Goal: Transaction & Acquisition: Purchase product/service

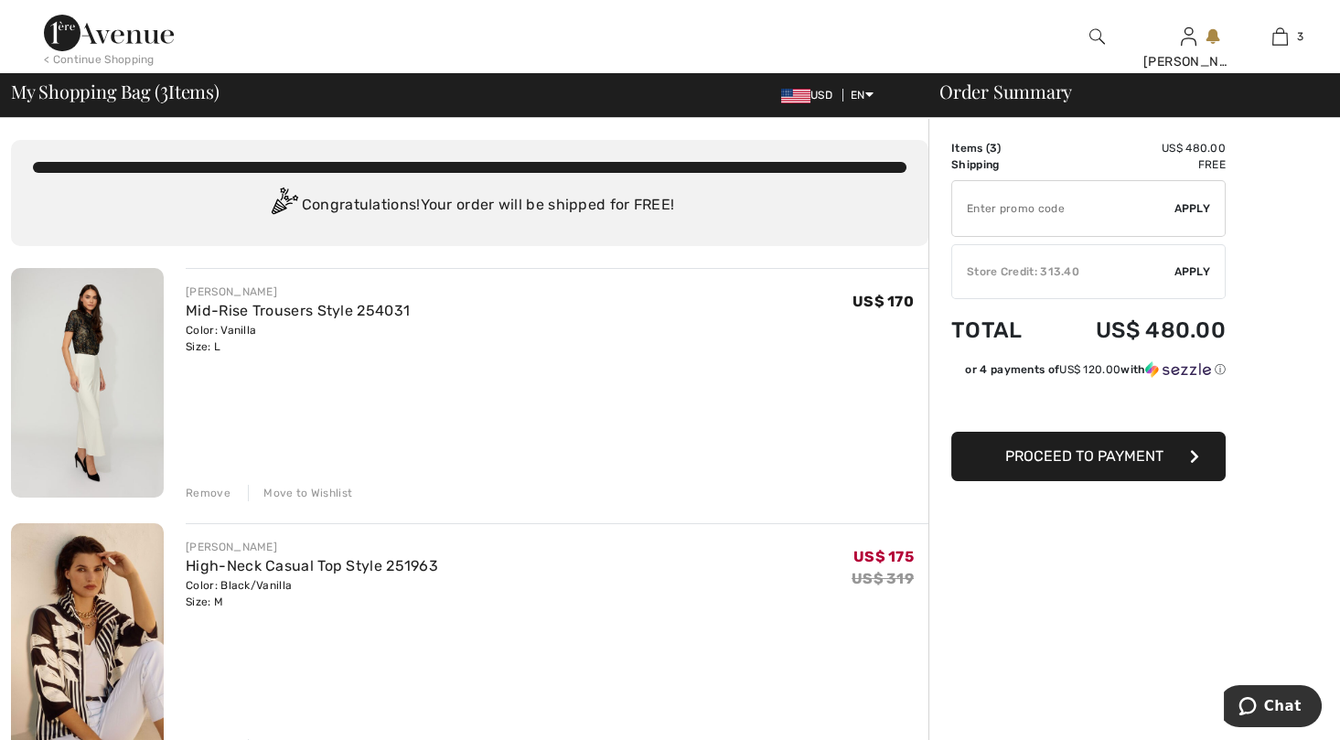
click at [91, 379] on img at bounding box center [87, 383] width 153 height 230
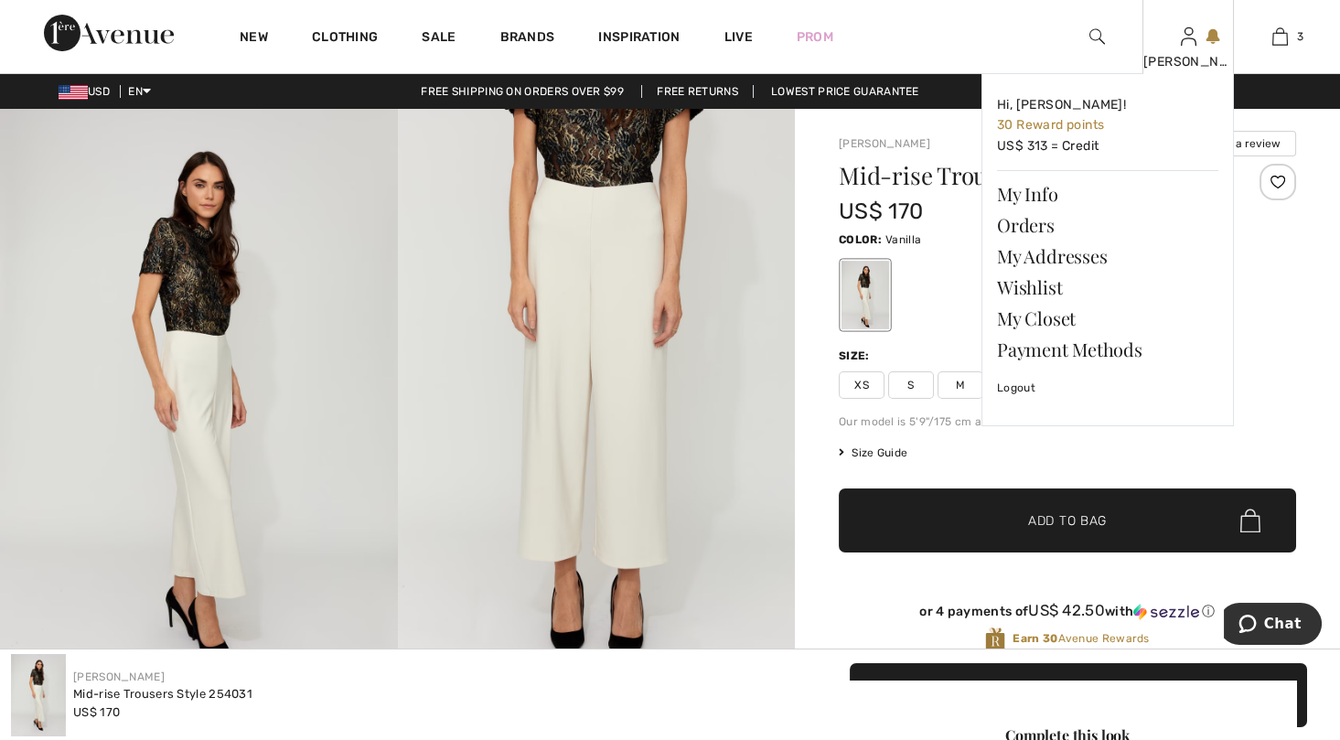
click at [1188, 53] on div "[PERSON_NAME]" at bounding box center [1188, 61] width 90 height 19
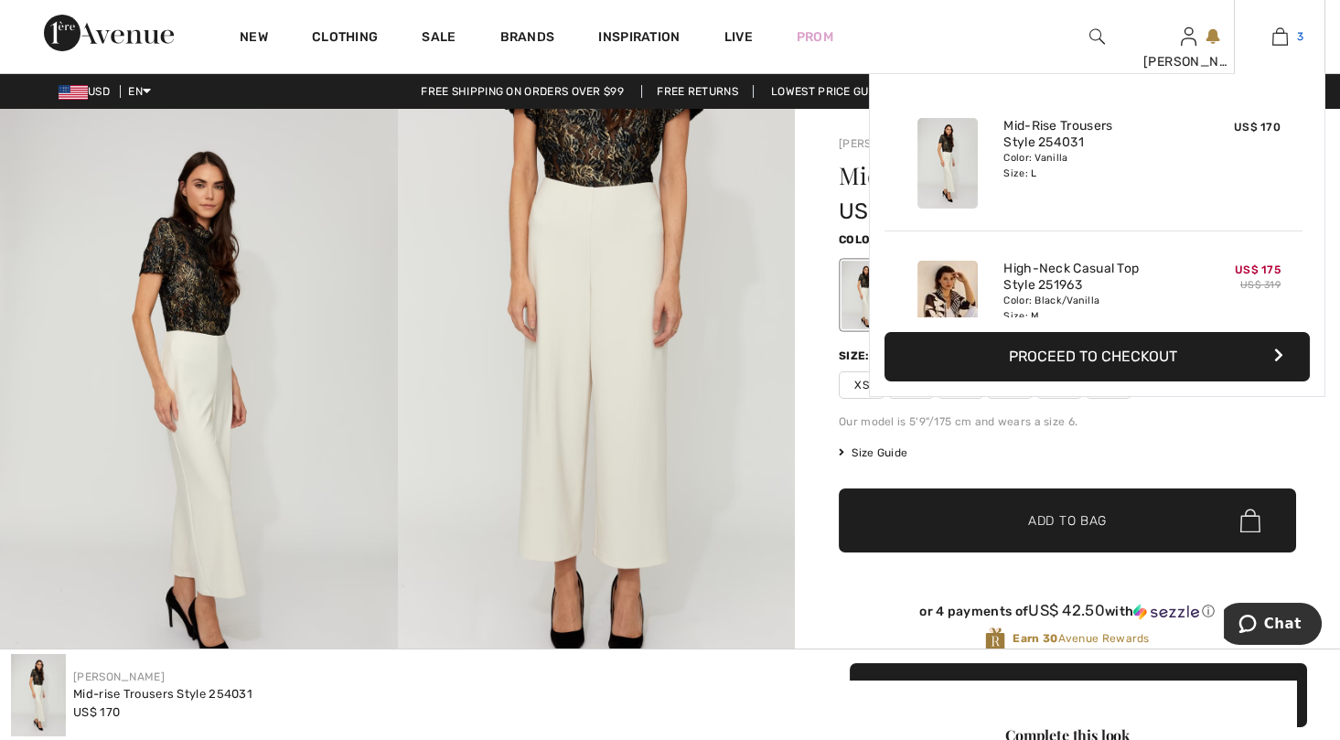
click at [1272, 31] on img at bounding box center [1280, 37] width 16 height 22
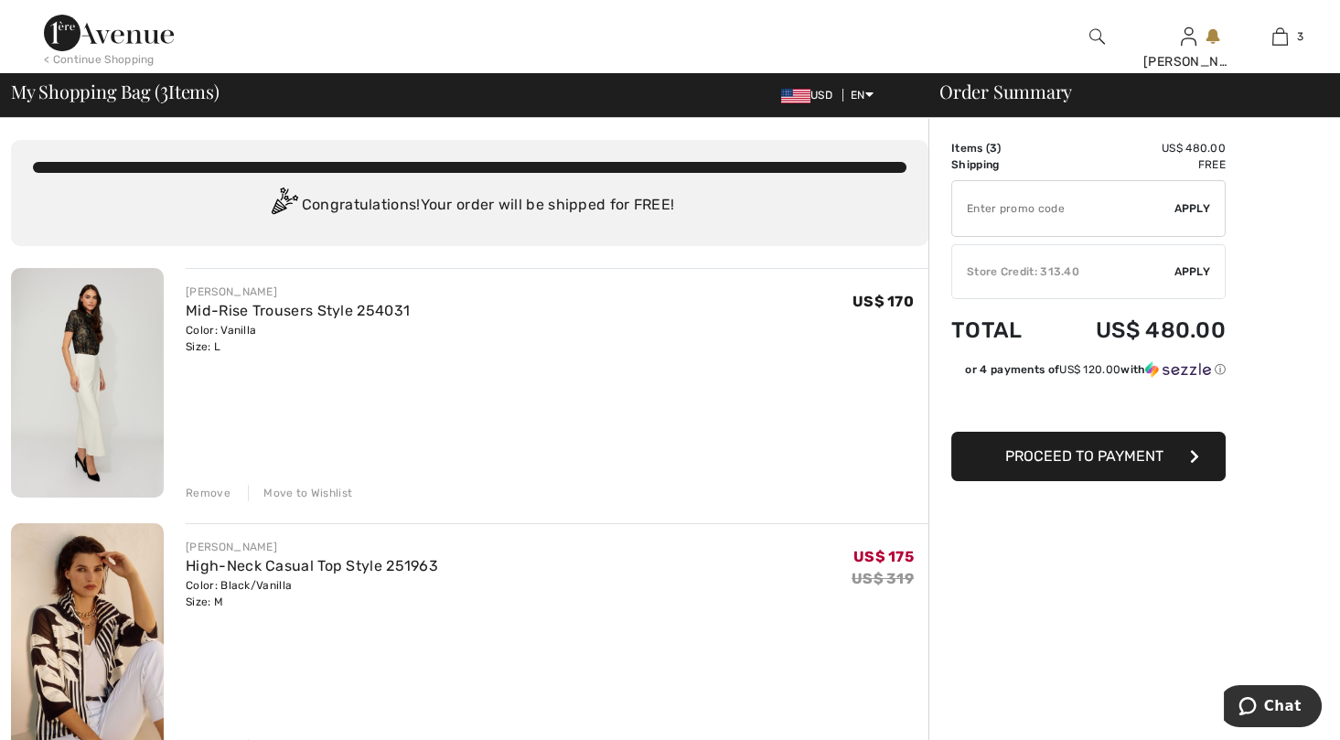
click at [220, 491] on div "Remove" at bounding box center [208, 493] width 45 height 16
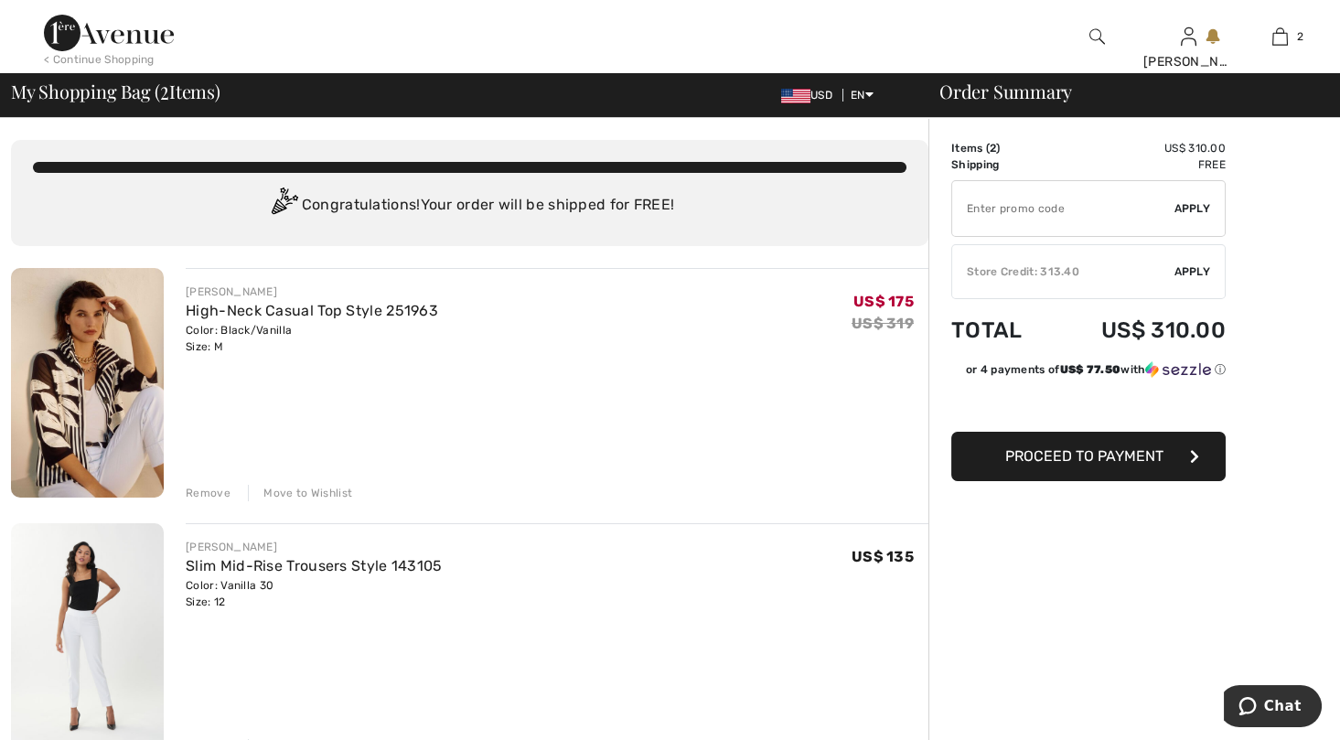
click at [103, 30] on img at bounding box center [109, 33] width 130 height 37
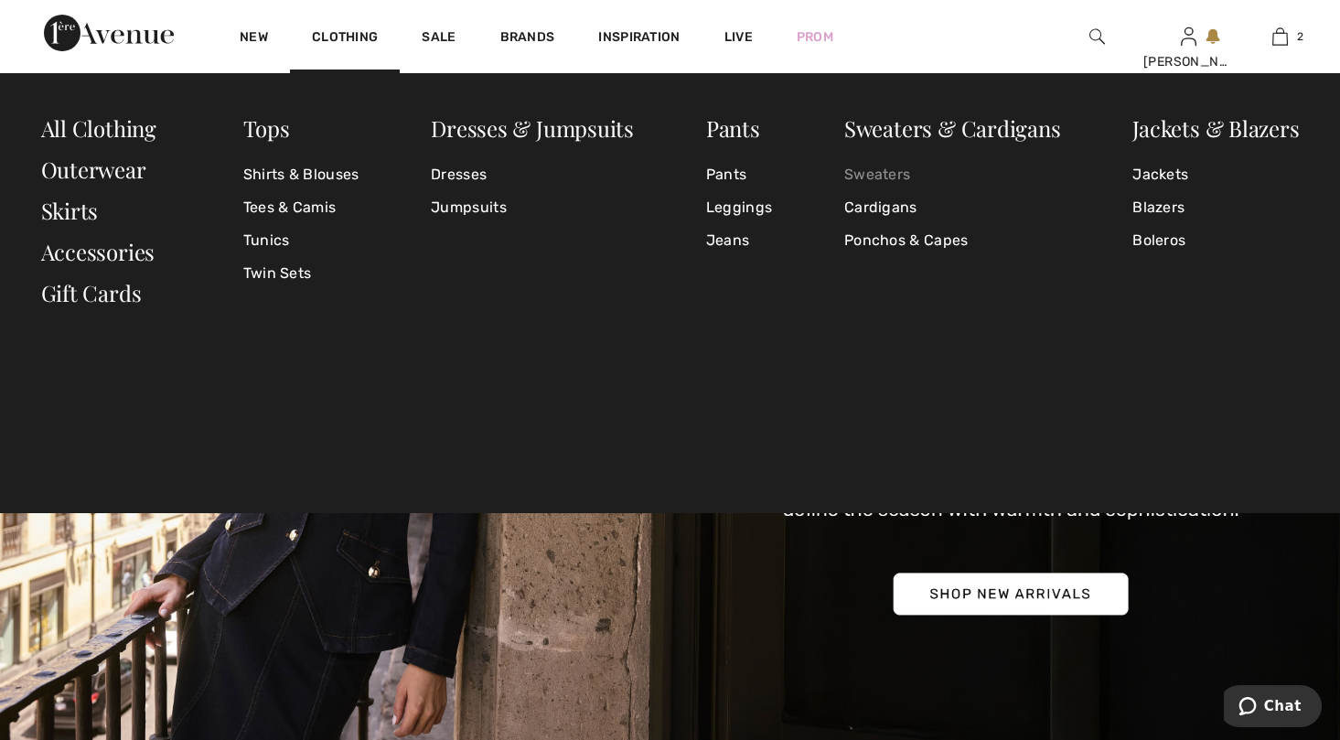
click at [892, 166] on link "Sweaters" at bounding box center [952, 174] width 217 height 33
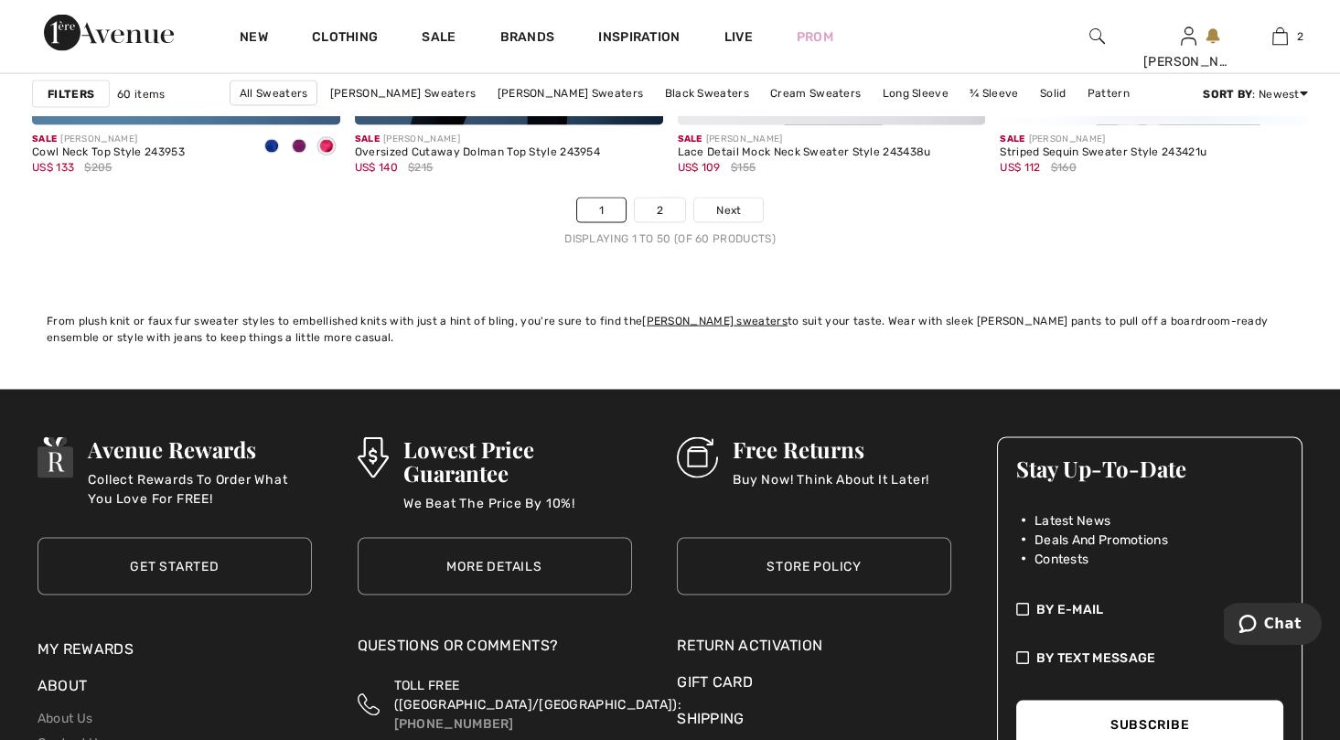
scroll to position [8504, 0]
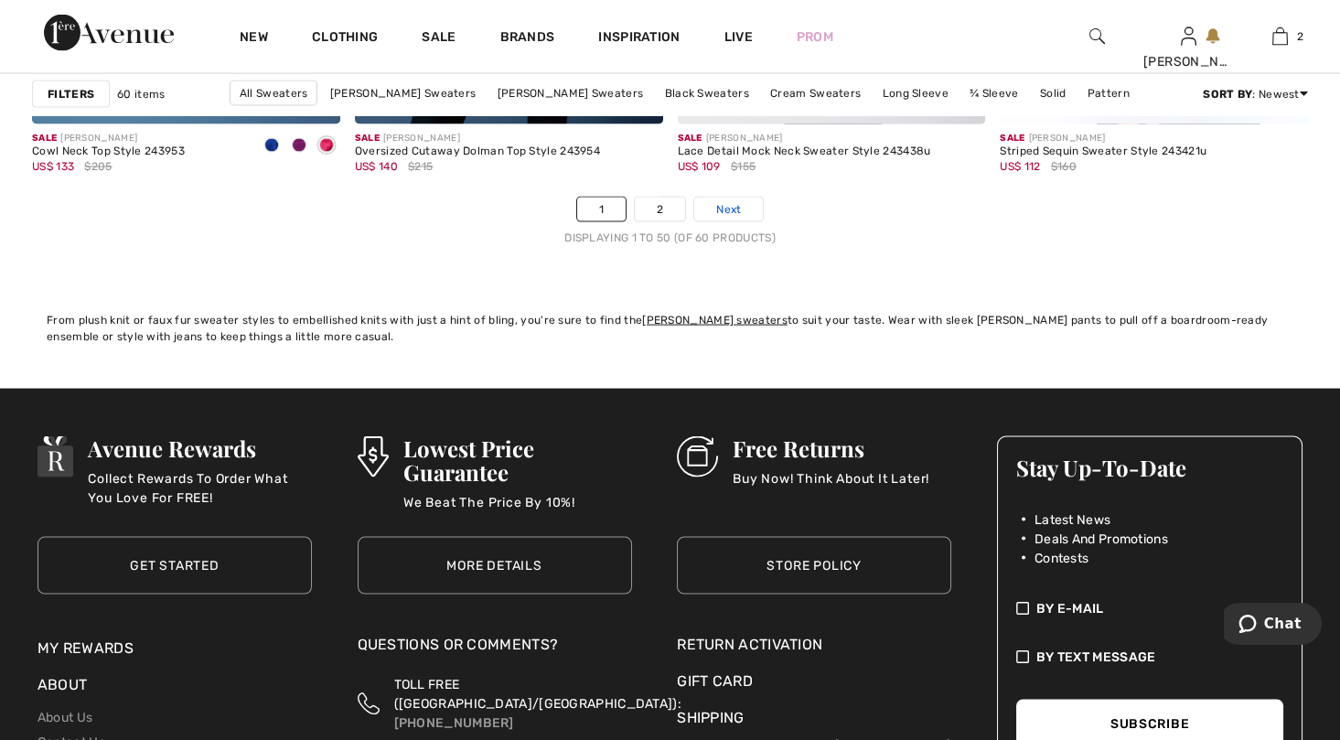
click at [743, 198] on link "Next" at bounding box center [728, 210] width 69 height 24
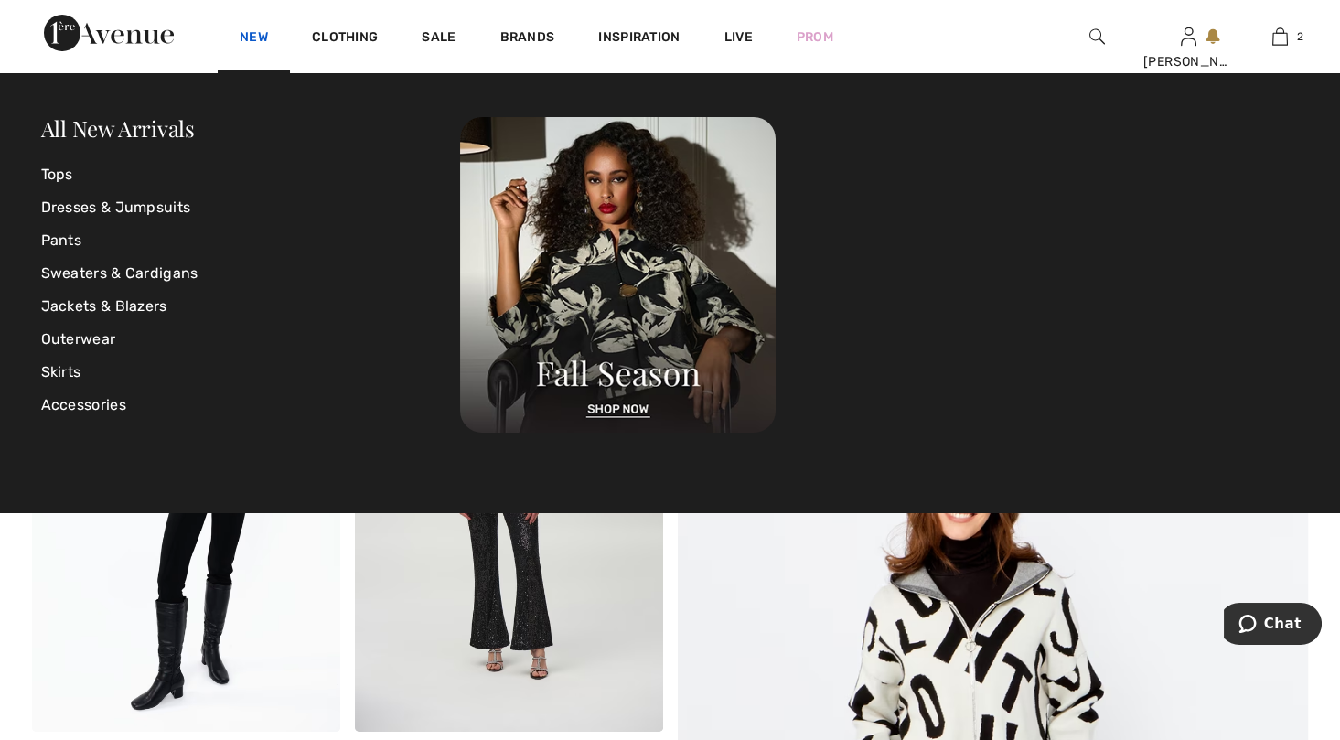
click at [248, 37] on link "New" at bounding box center [254, 38] width 28 height 19
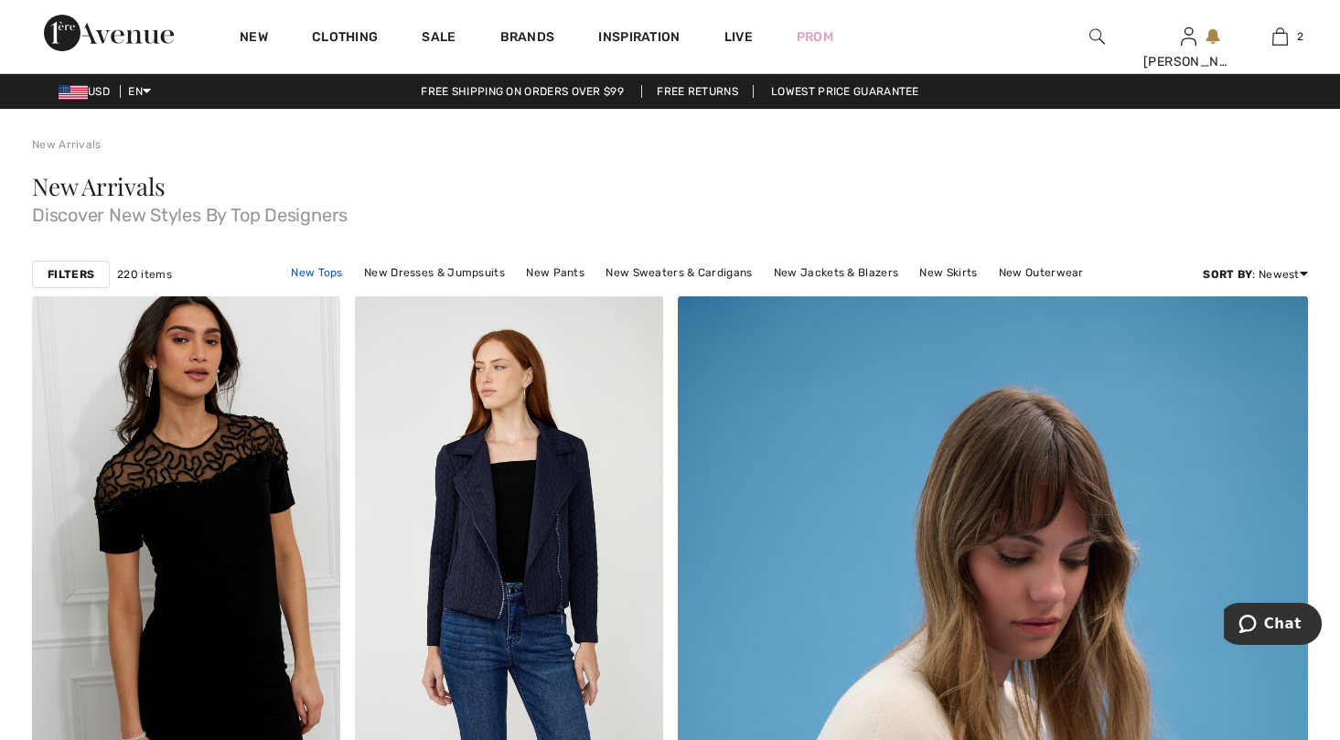
click at [321, 272] on link "New Tops" at bounding box center [316, 273] width 69 height 24
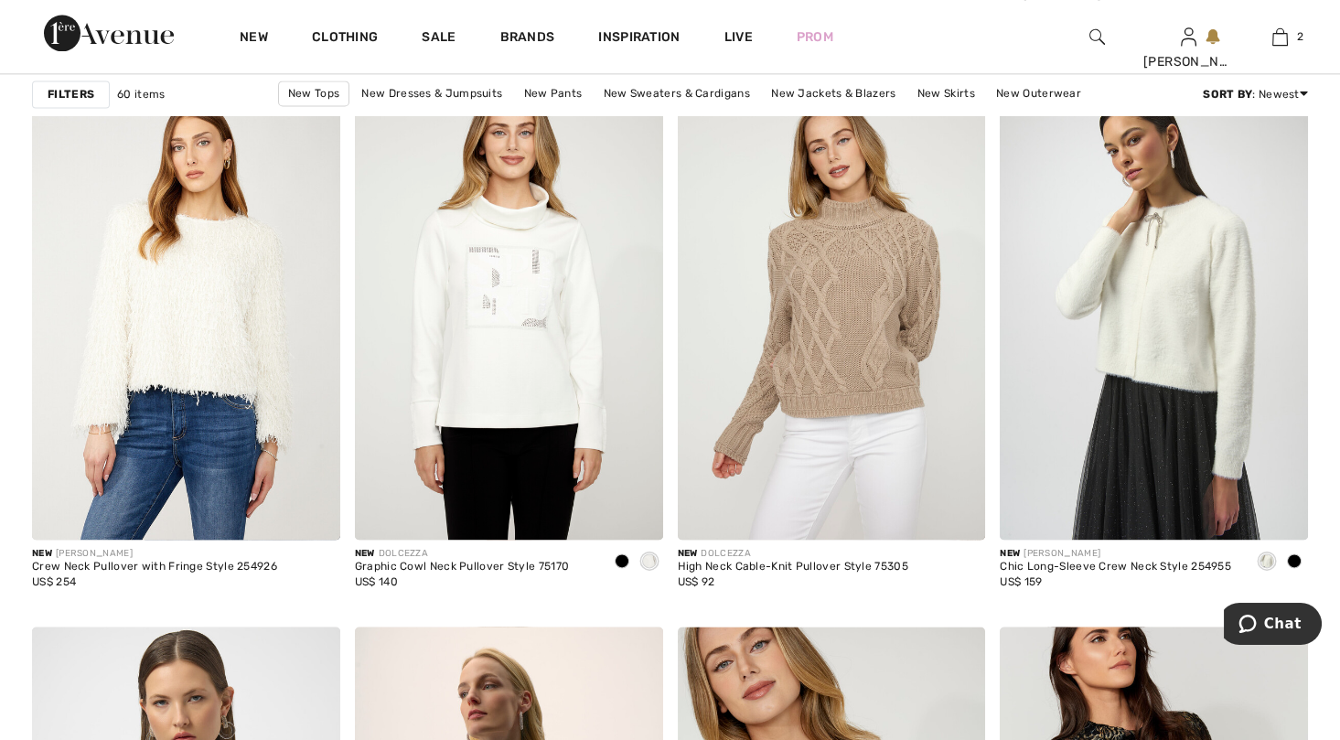
scroll to position [5669, 0]
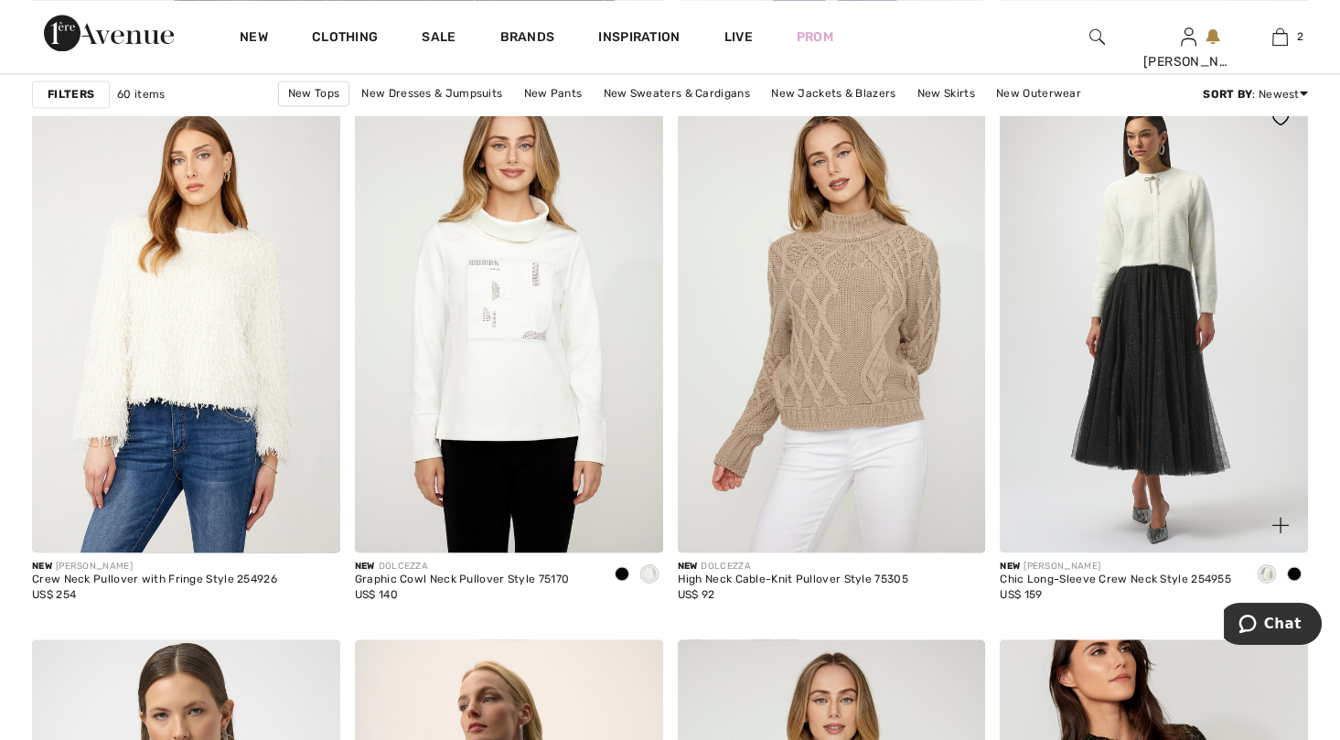
click at [1157, 212] on img at bounding box center [1153, 322] width 308 height 462
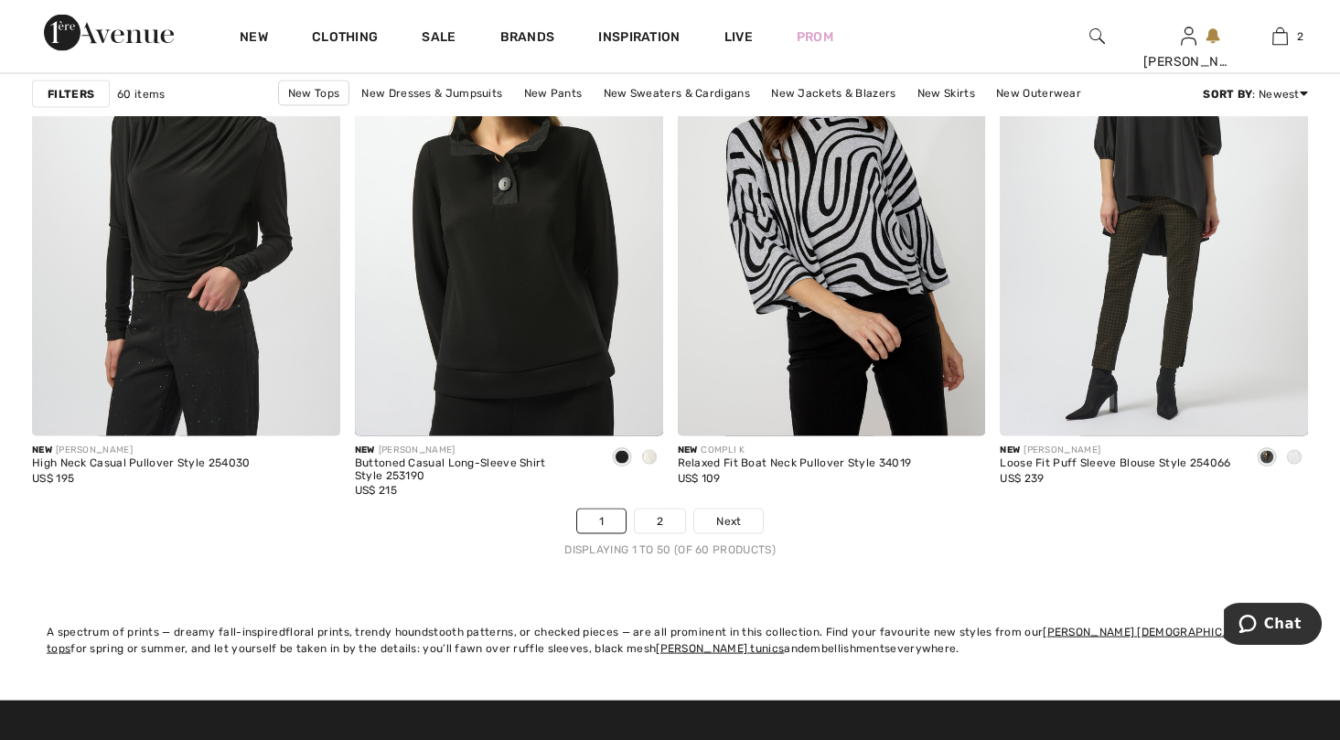
scroll to position [8230, 0]
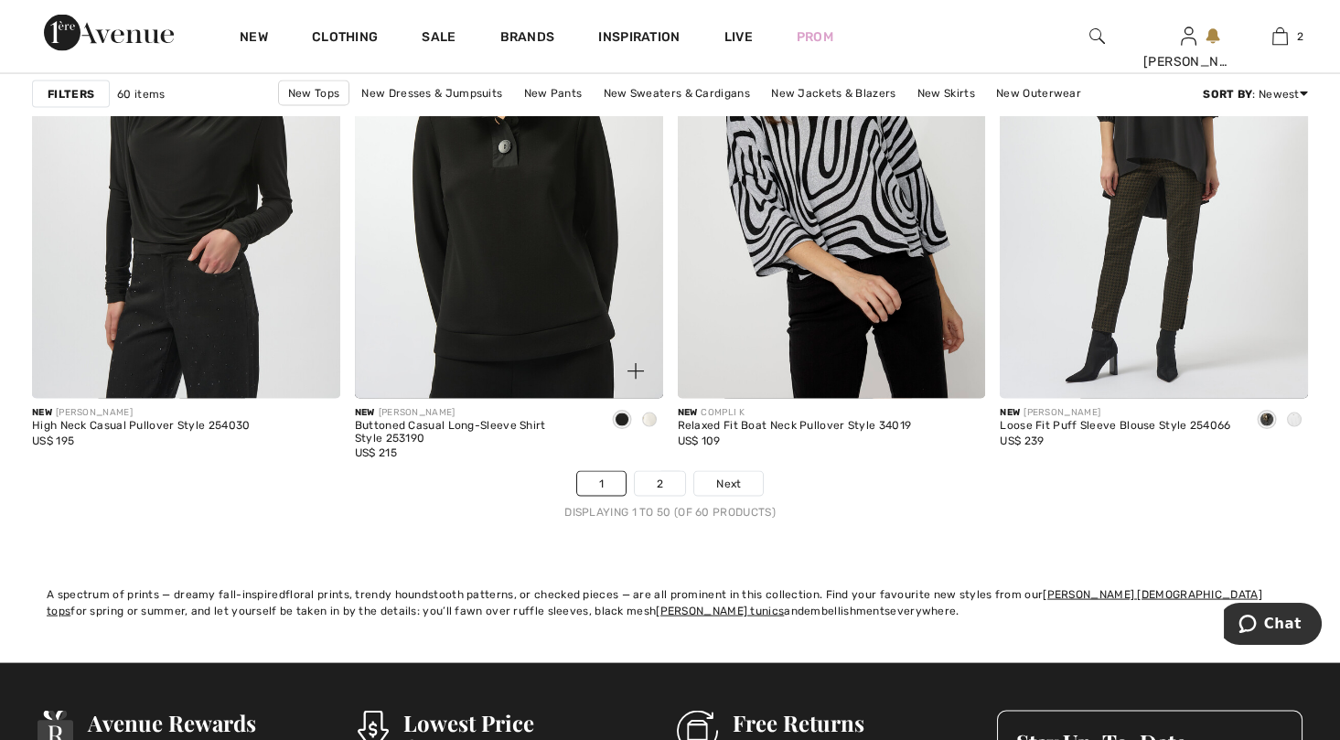
click at [649, 412] on span at bounding box center [649, 419] width 15 height 15
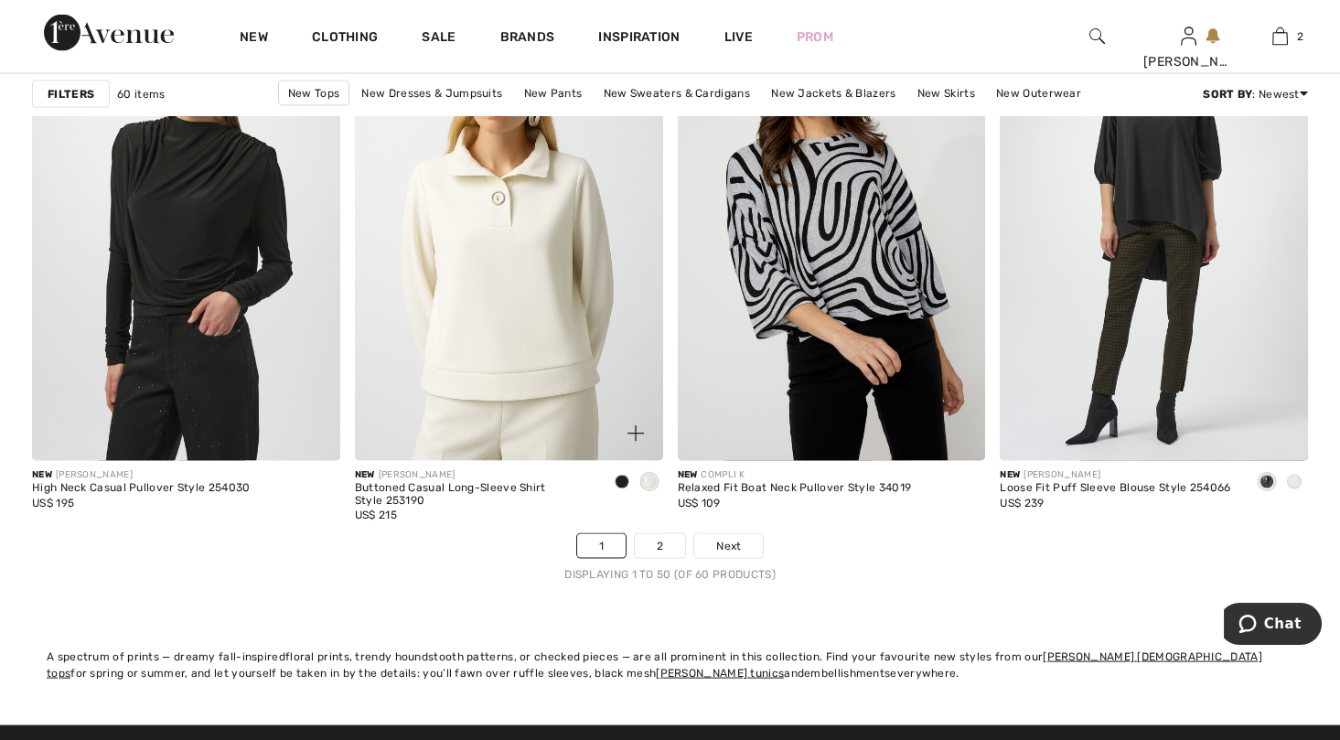
scroll to position [8321, 0]
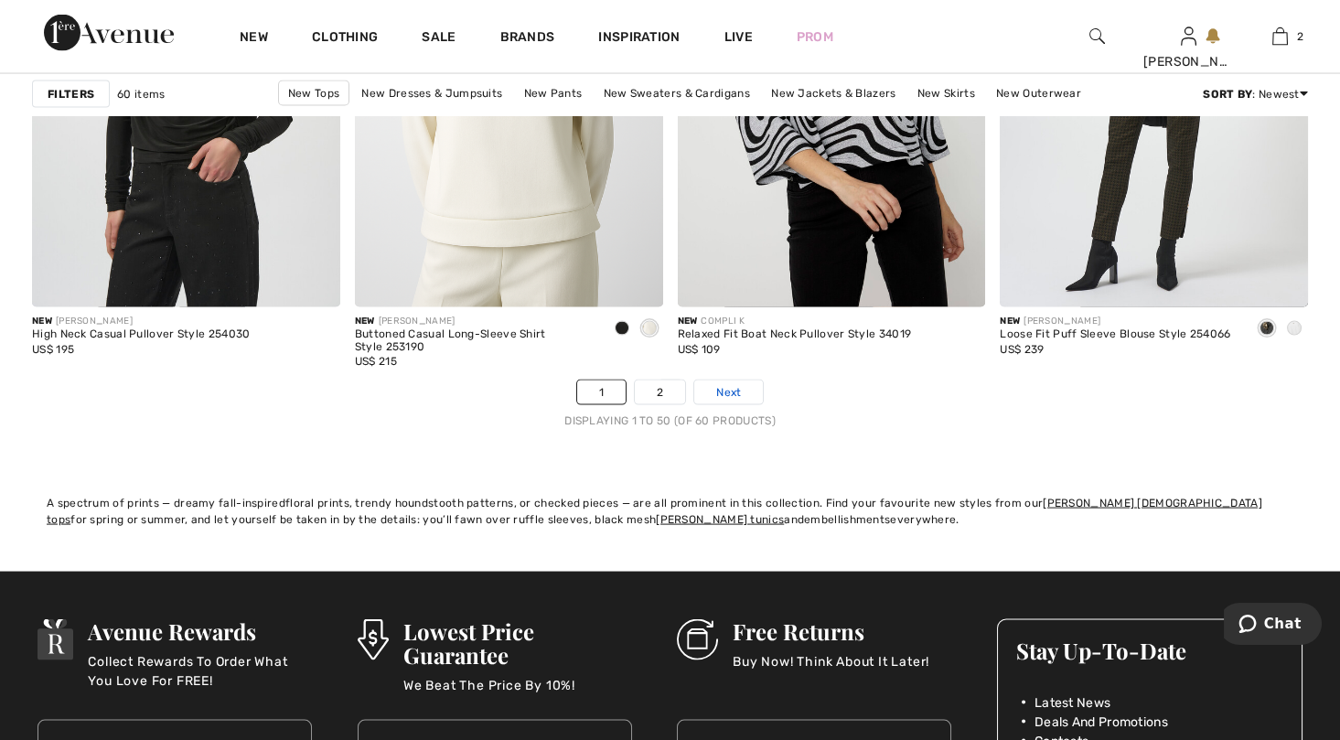
click at [727, 384] on span "Next" at bounding box center [728, 392] width 25 height 16
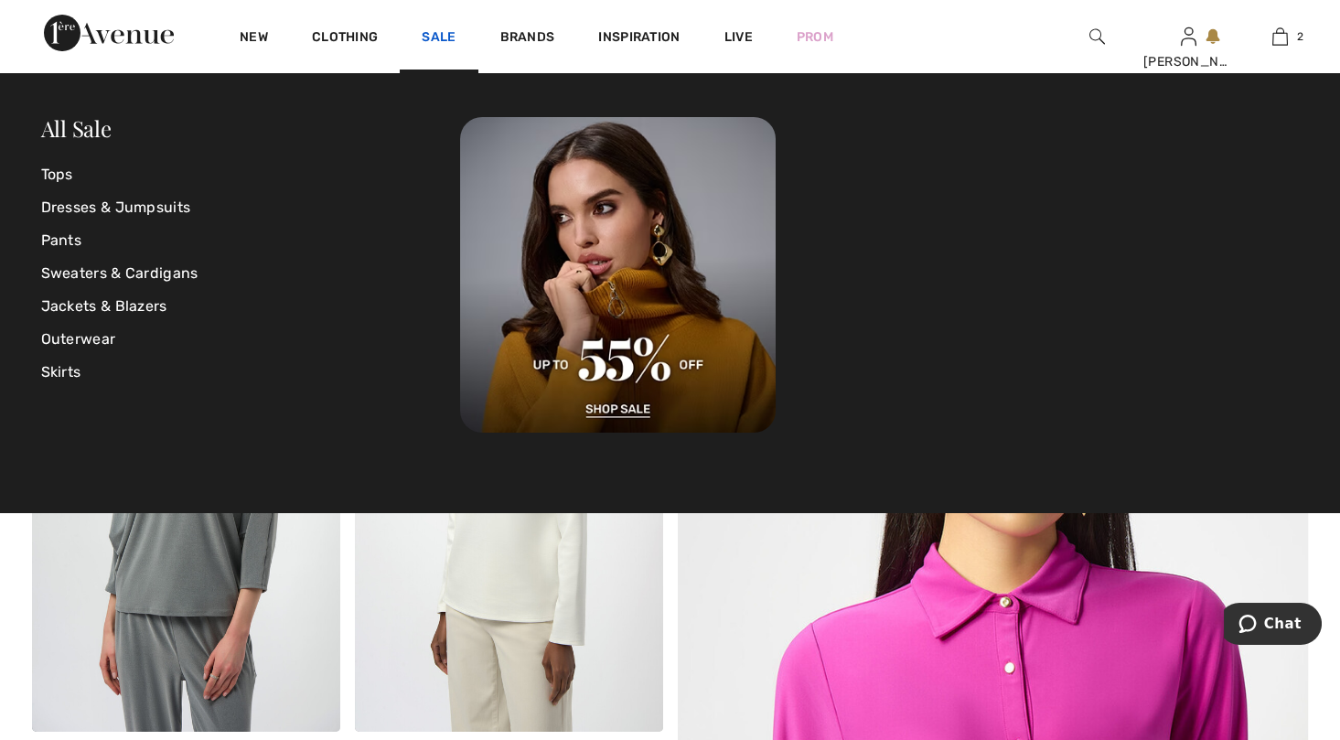
click at [438, 35] on link "Sale" at bounding box center [439, 38] width 34 height 19
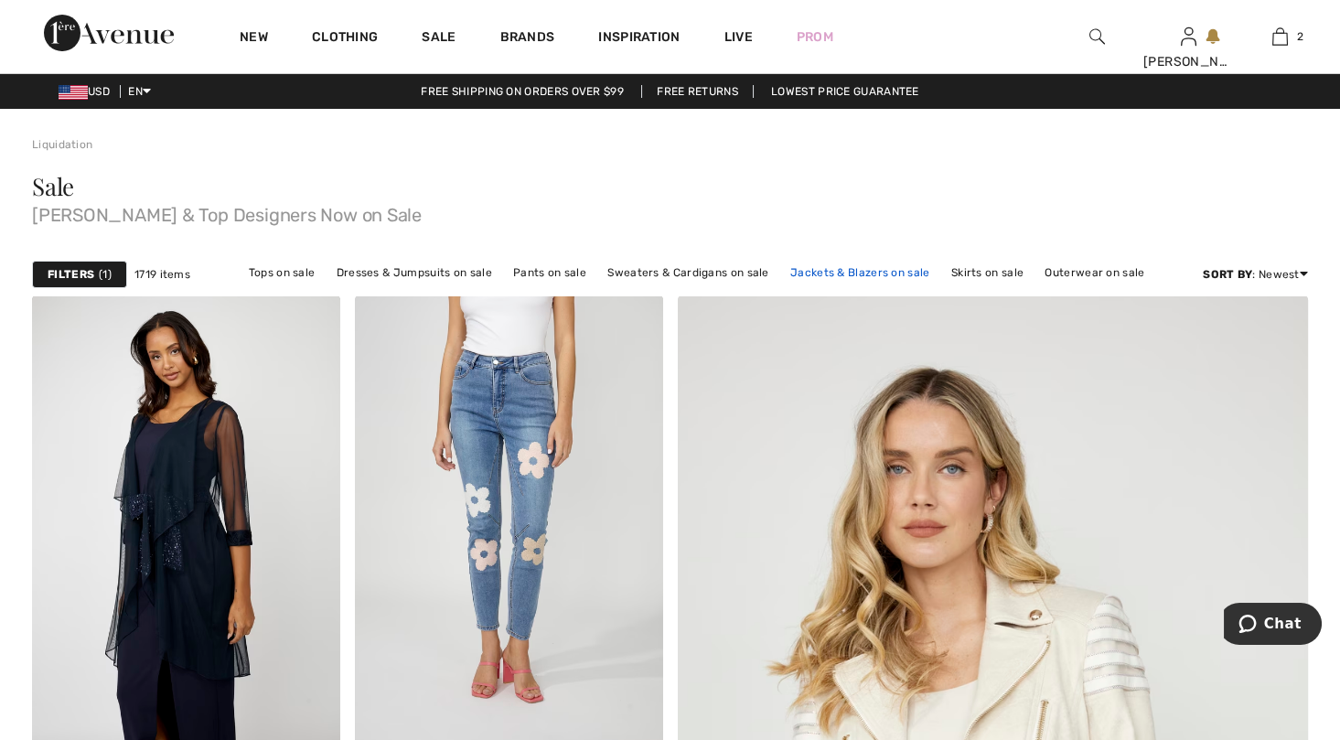
click at [869, 271] on link "Jackets & Blazers on sale" at bounding box center [860, 273] width 158 height 24
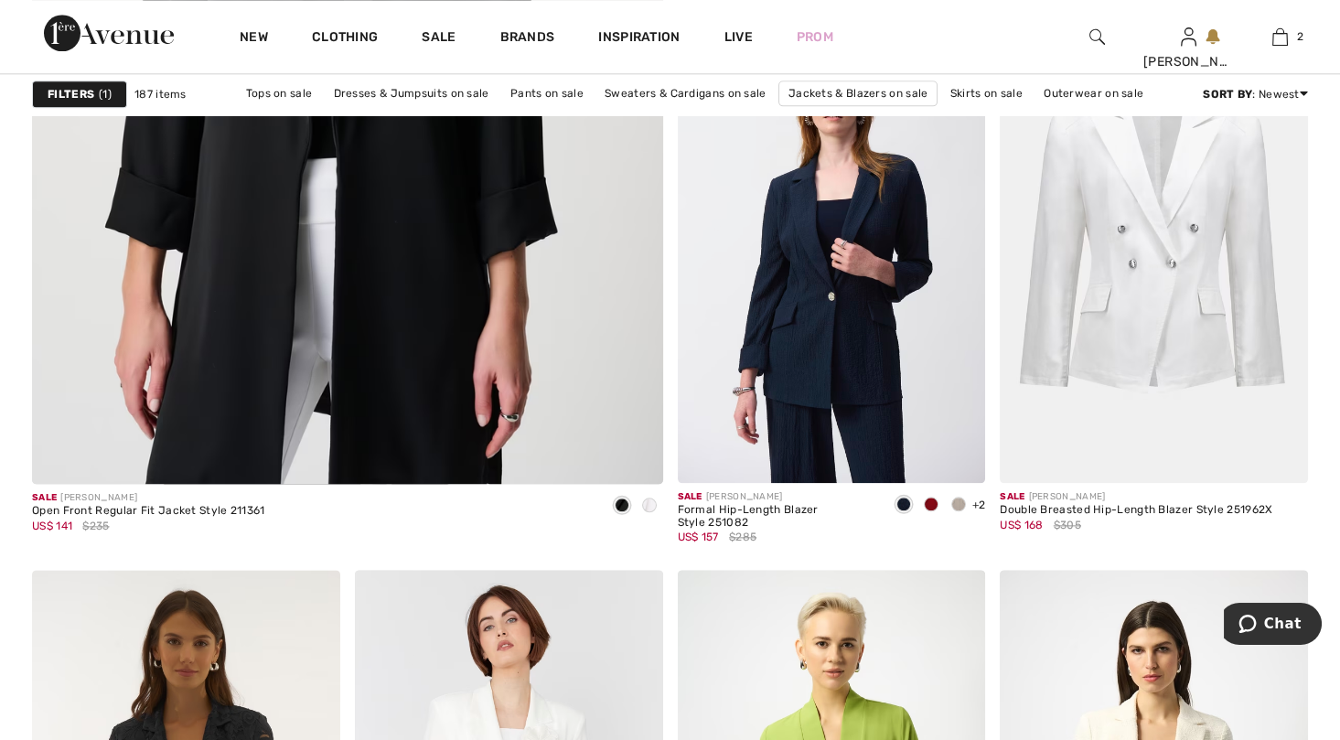
scroll to position [5212, 0]
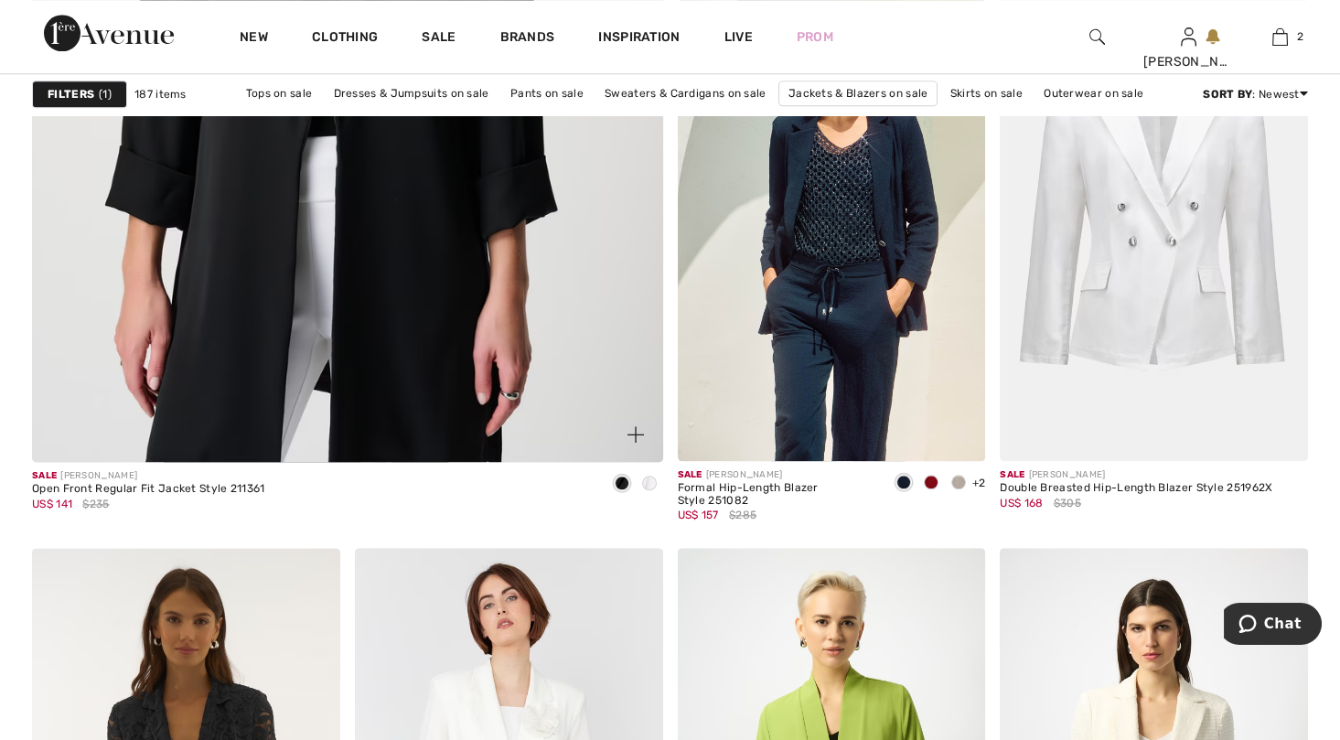
click at [651, 477] on span at bounding box center [649, 483] width 15 height 15
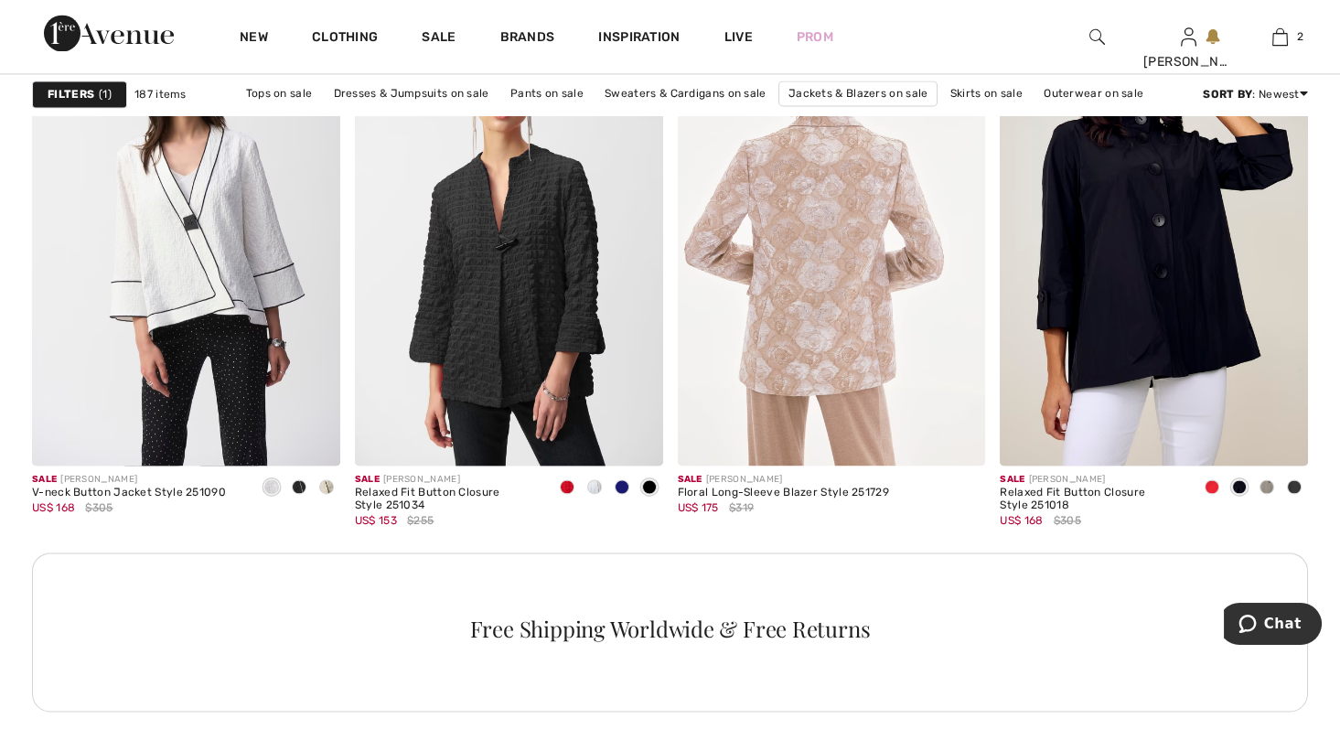
scroll to position [6310, 0]
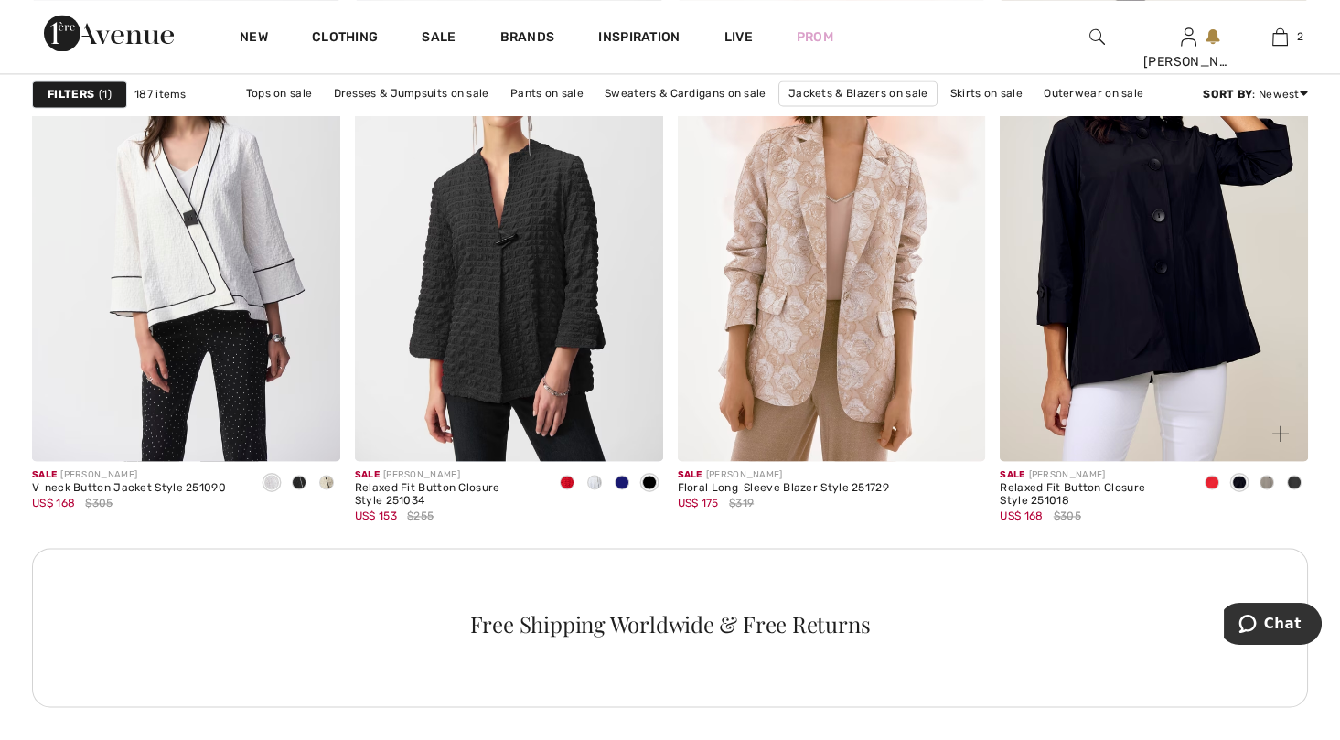
click at [1215, 475] on span at bounding box center [1211, 482] width 15 height 15
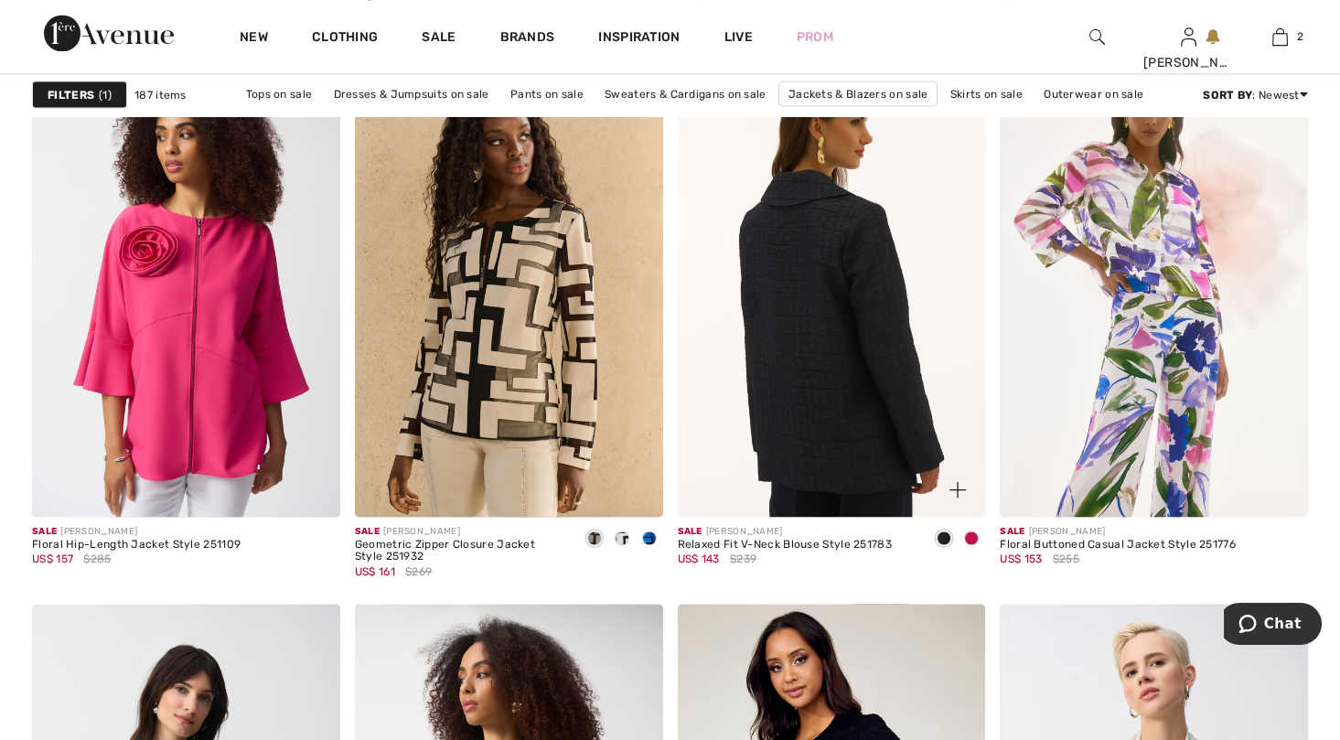
scroll to position [7681, 0]
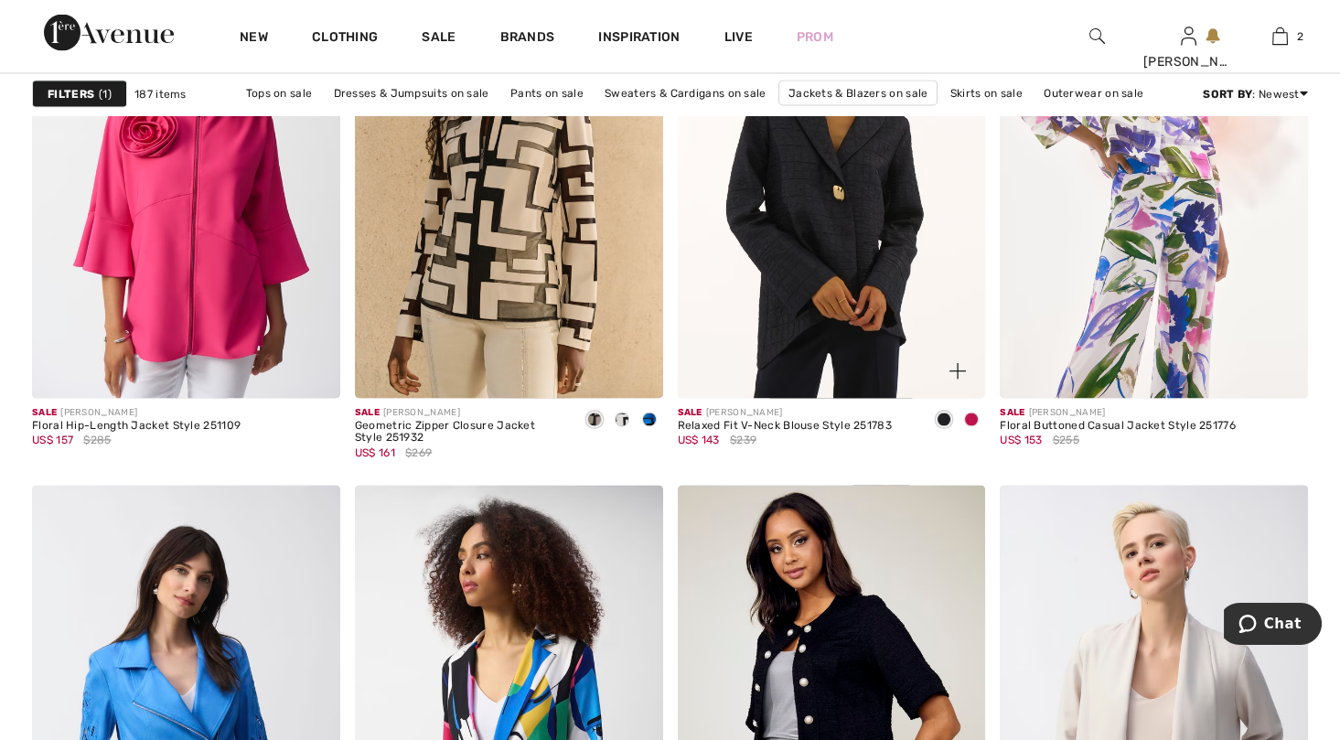
click at [967, 407] on div at bounding box center [970, 421] width 27 height 30
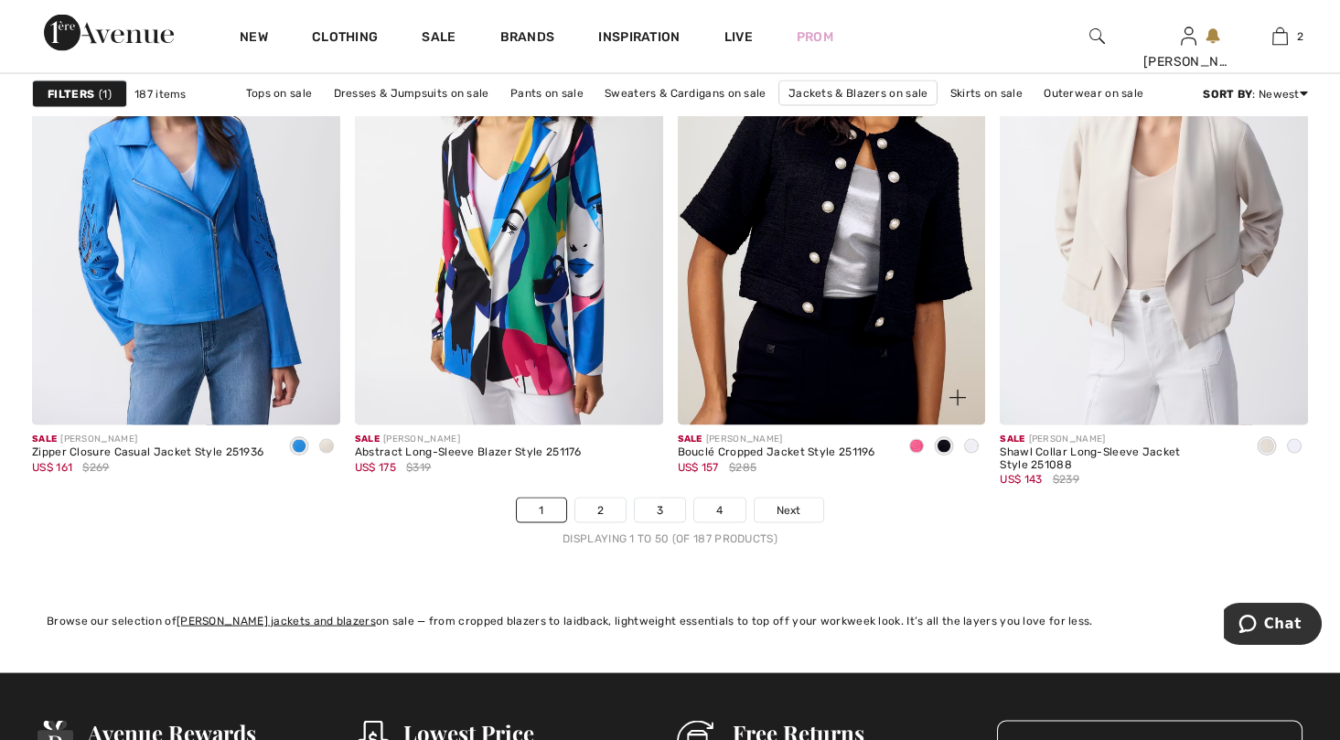
scroll to position [8230, 0]
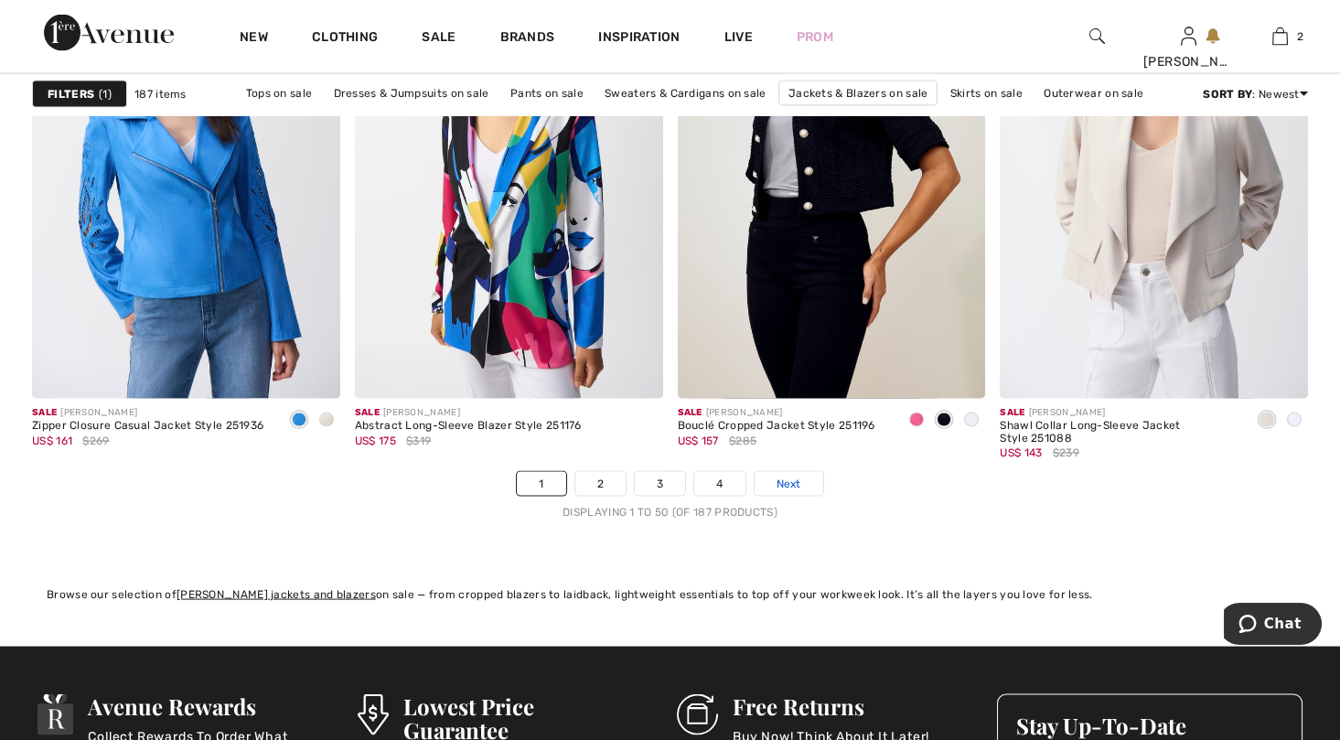
click at [795, 476] on span "Next" at bounding box center [788, 484] width 25 height 16
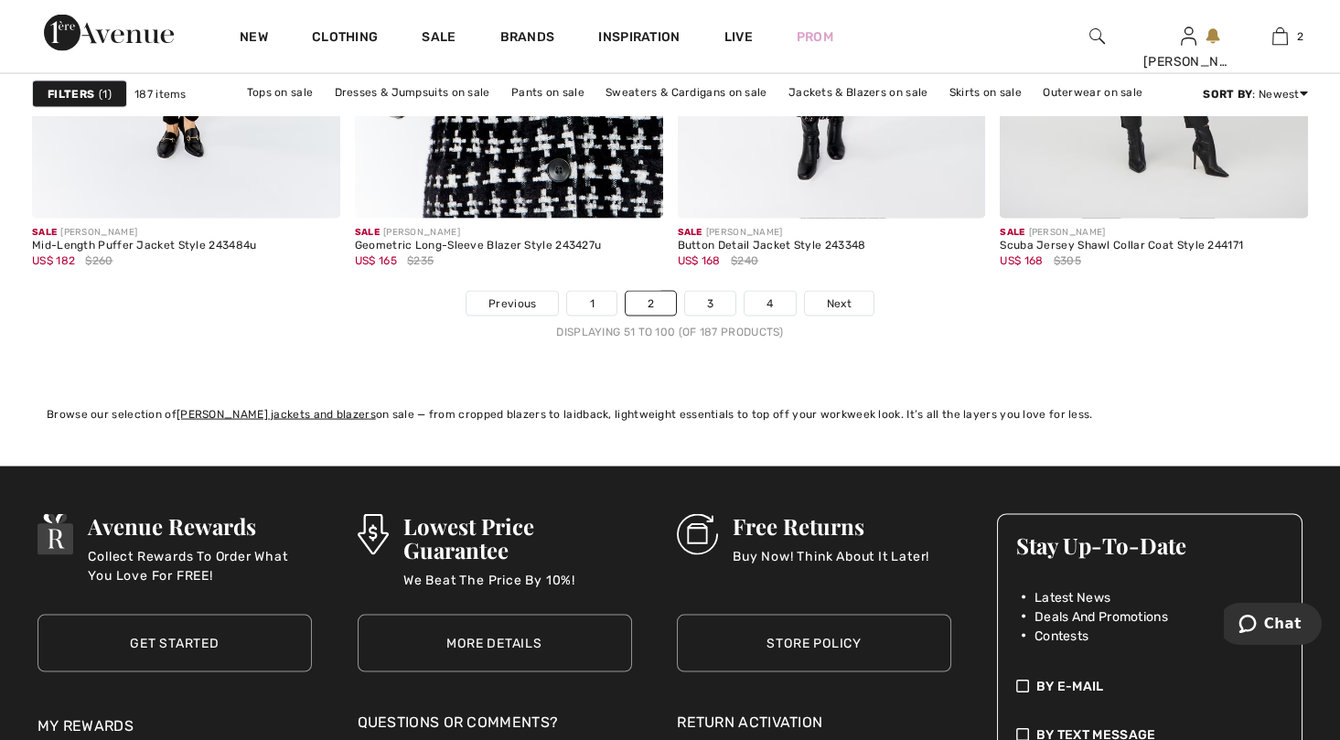
scroll to position [8413, 0]
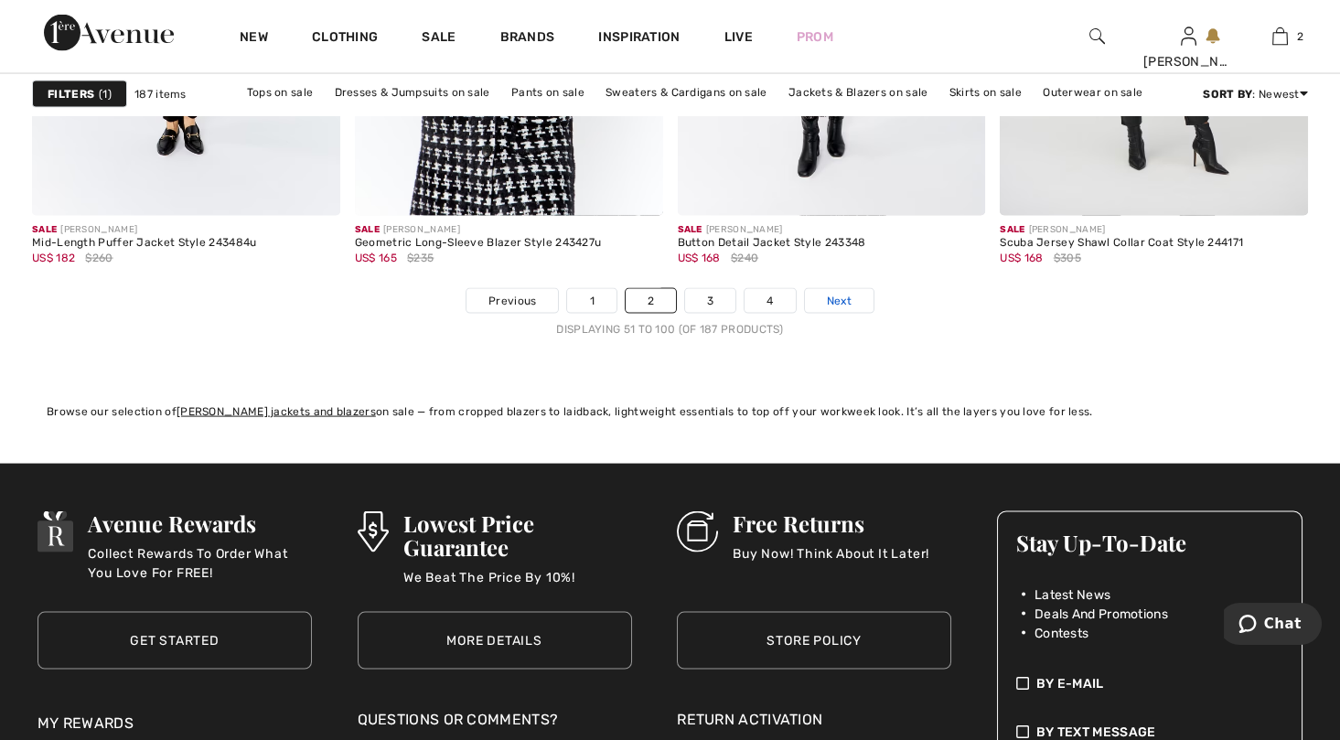
click at [821, 299] on link "Next" at bounding box center [839, 301] width 69 height 24
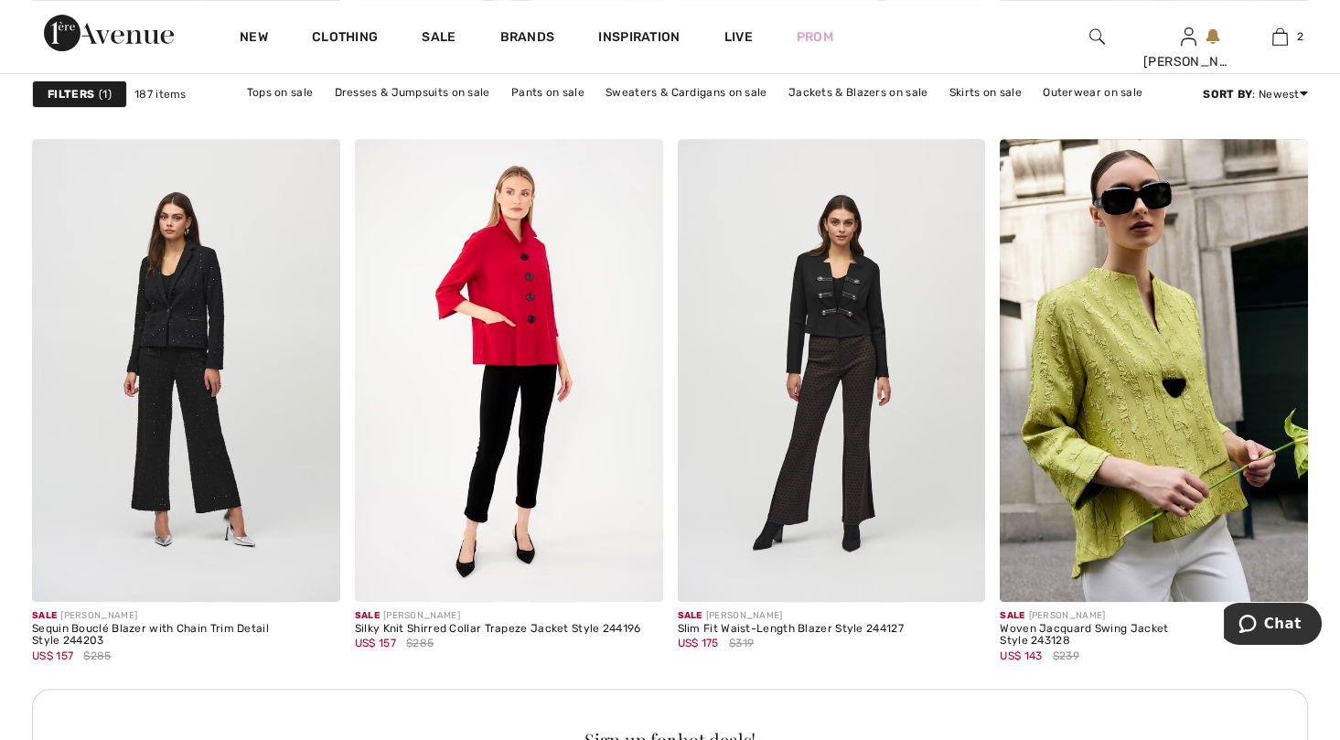
scroll to position [1737, 0]
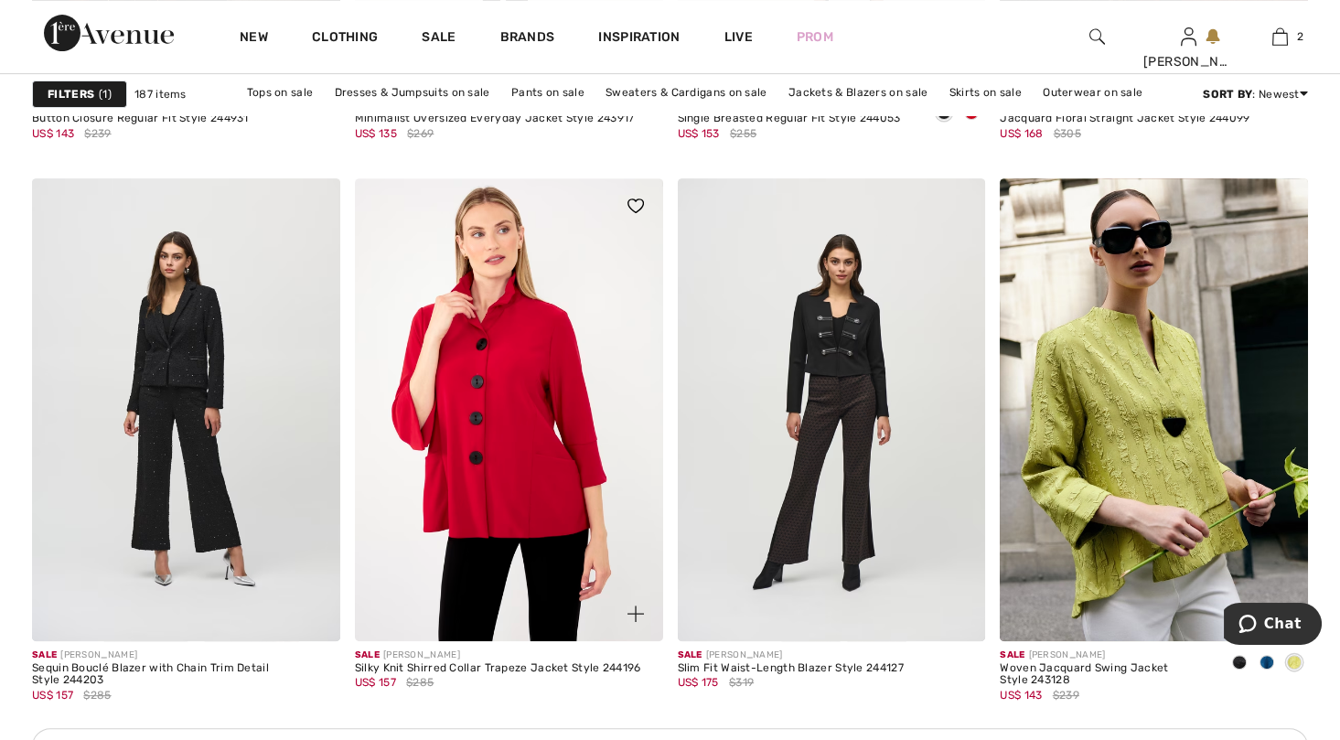
click at [530, 463] on img at bounding box center [509, 409] width 308 height 462
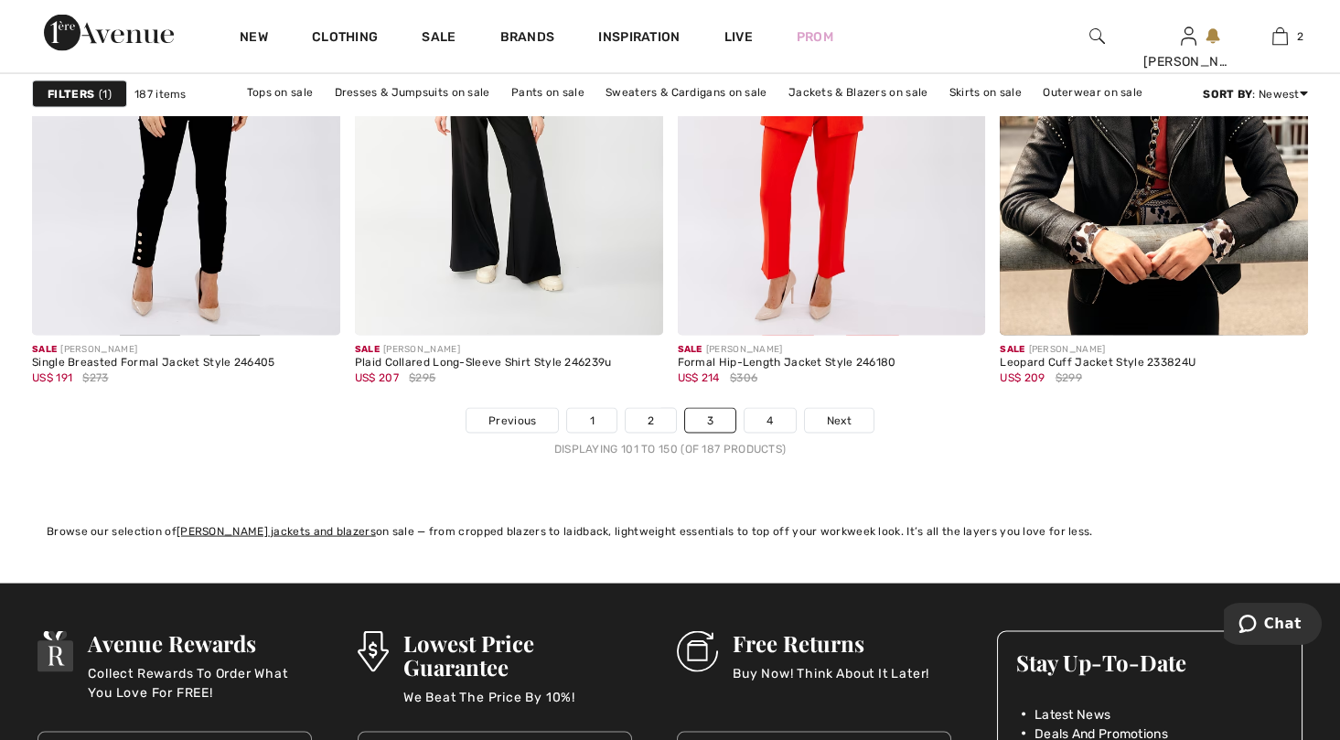
scroll to position [8230, 0]
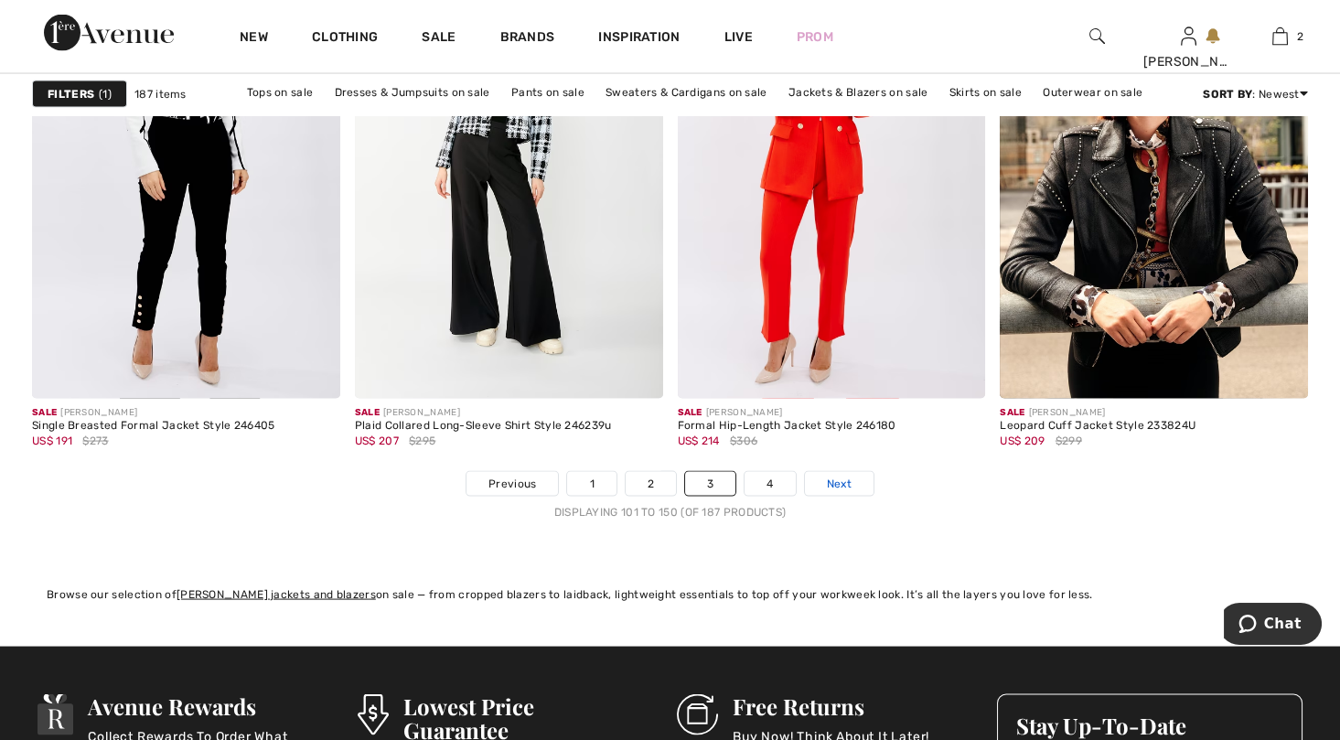
click at [827, 478] on span "Next" at bounding box center [839, 484] width 25 height 16
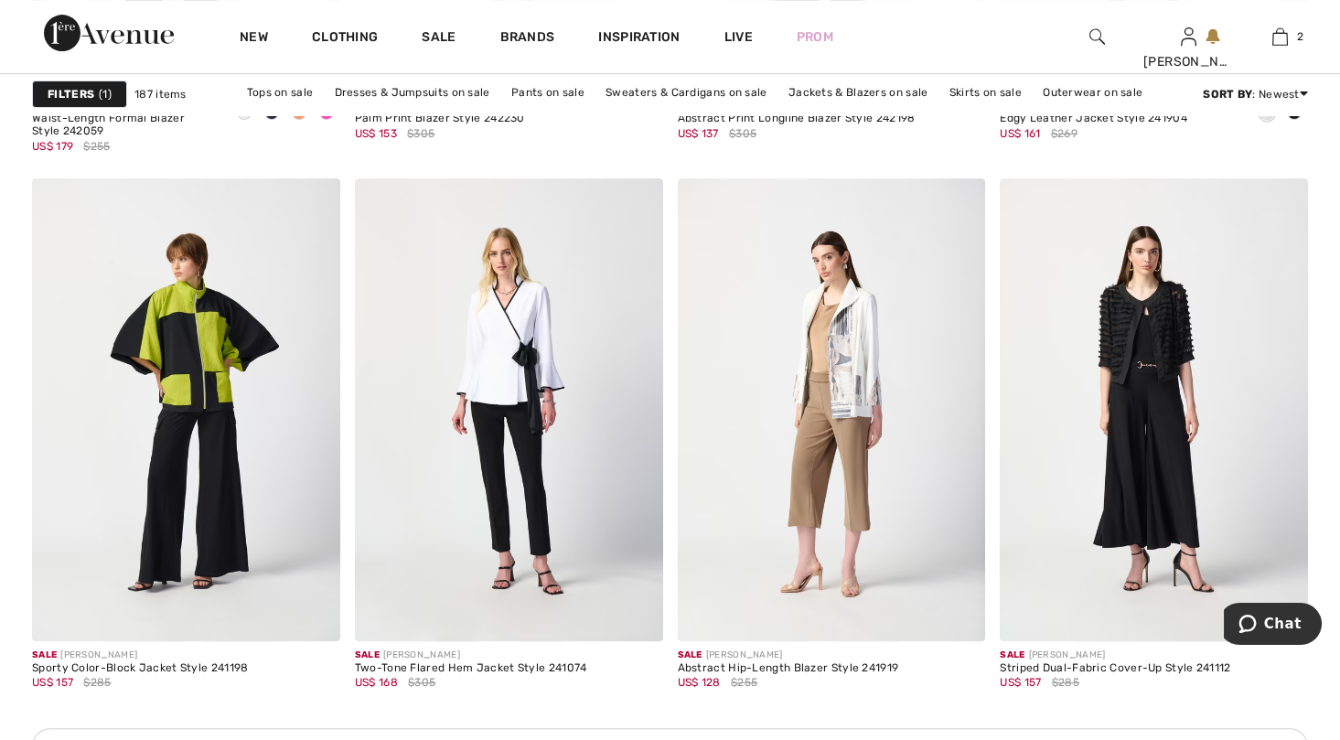
scroll to position [1829, 0]
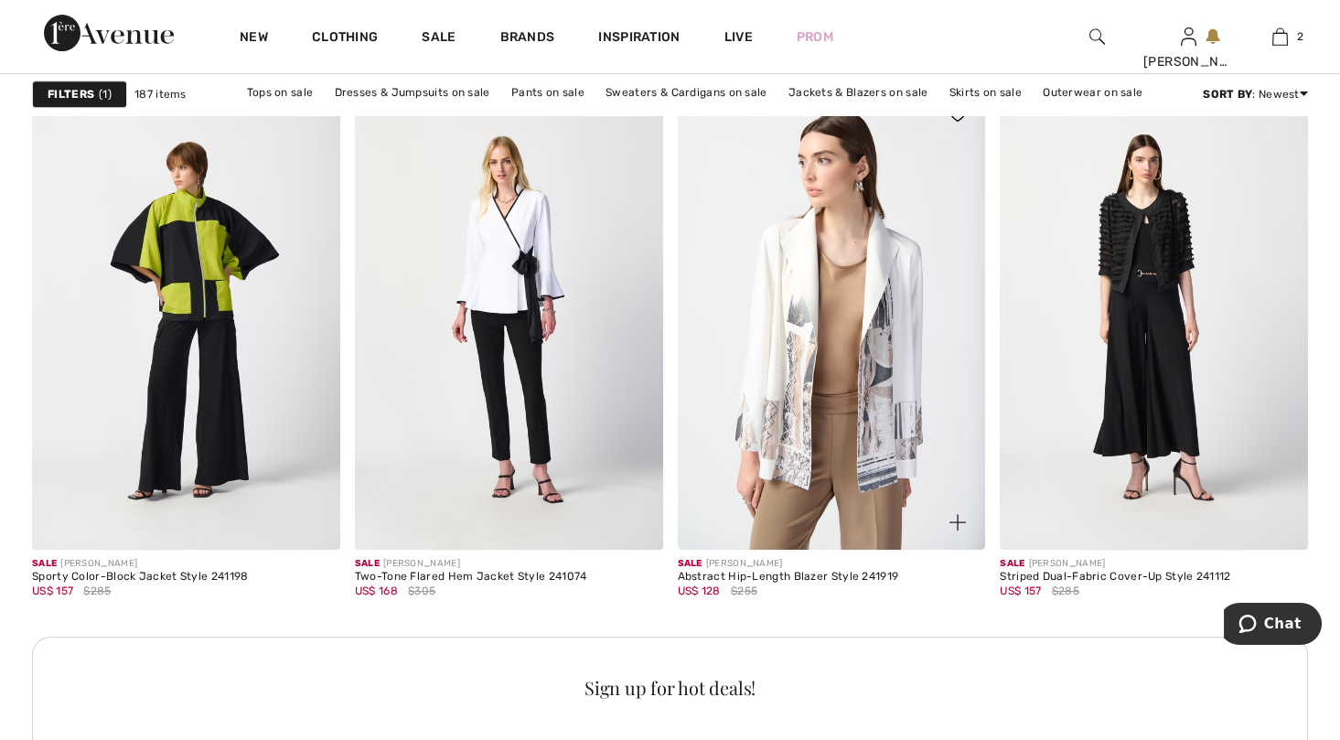
click at [851, 426] on img at bounding box center [832, 318] width 308 height 462
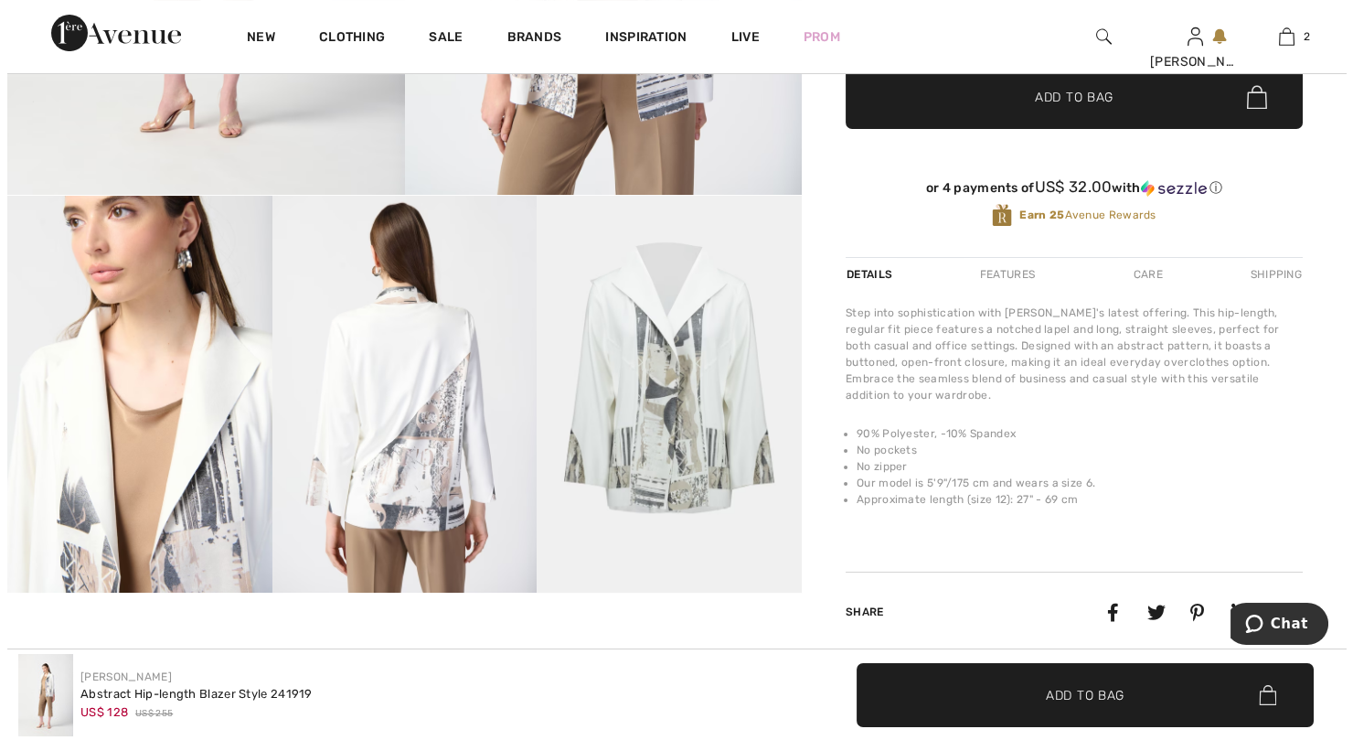
scroll to position [549, 0]
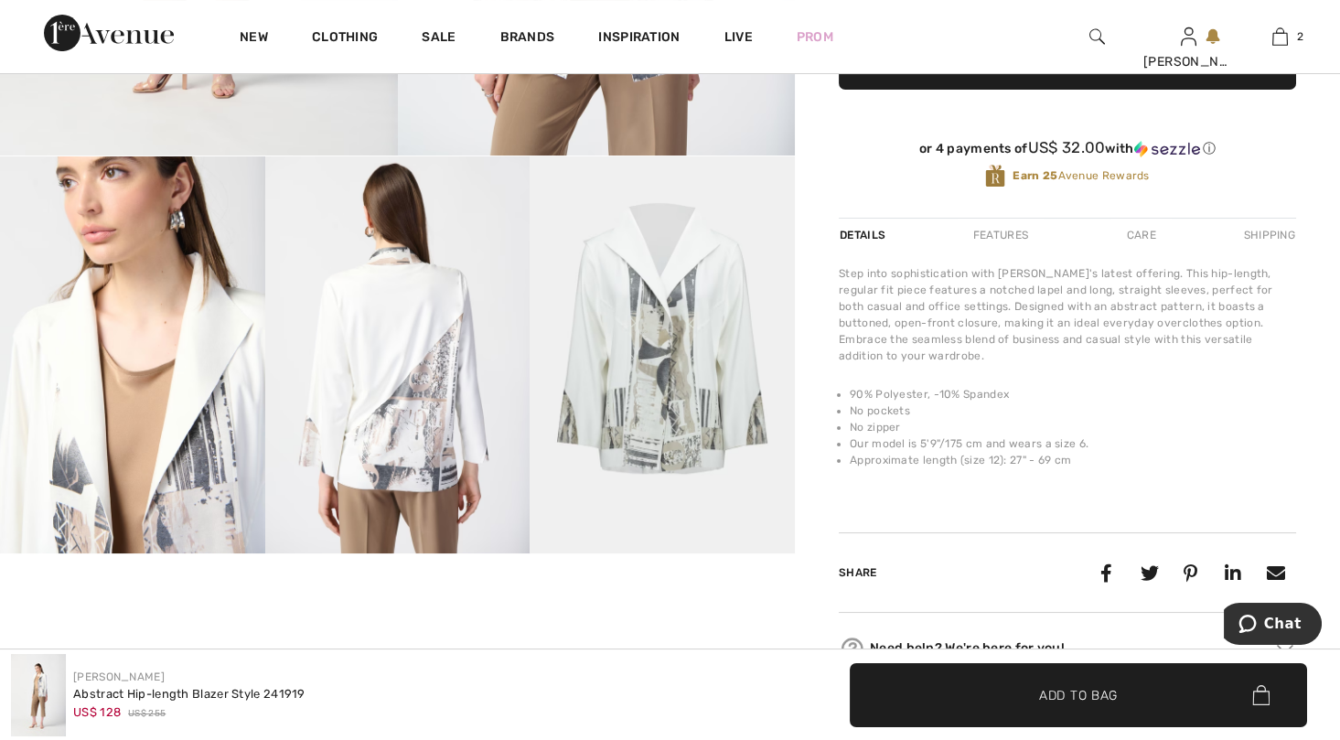
click at [418, 409] on img at bounding box center [397, 354] width 265 height 397
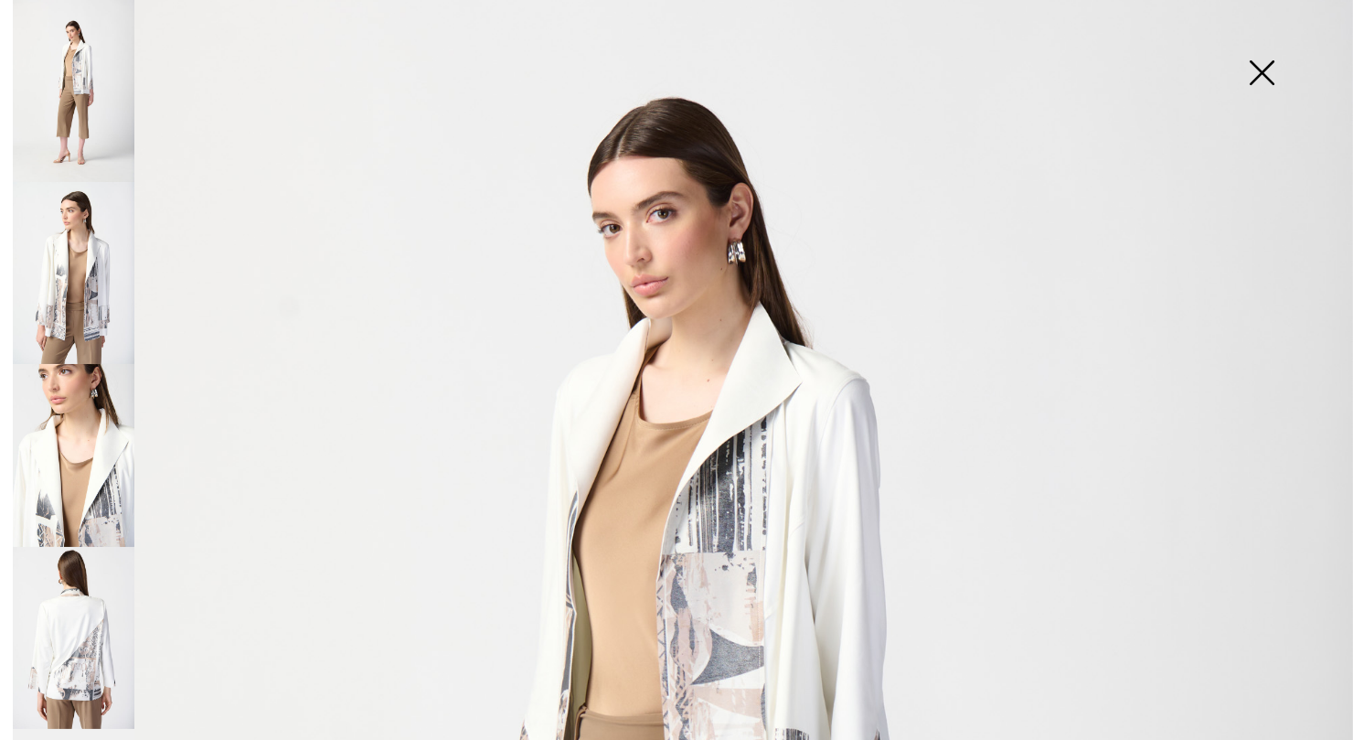
scroll to position [0, 0]
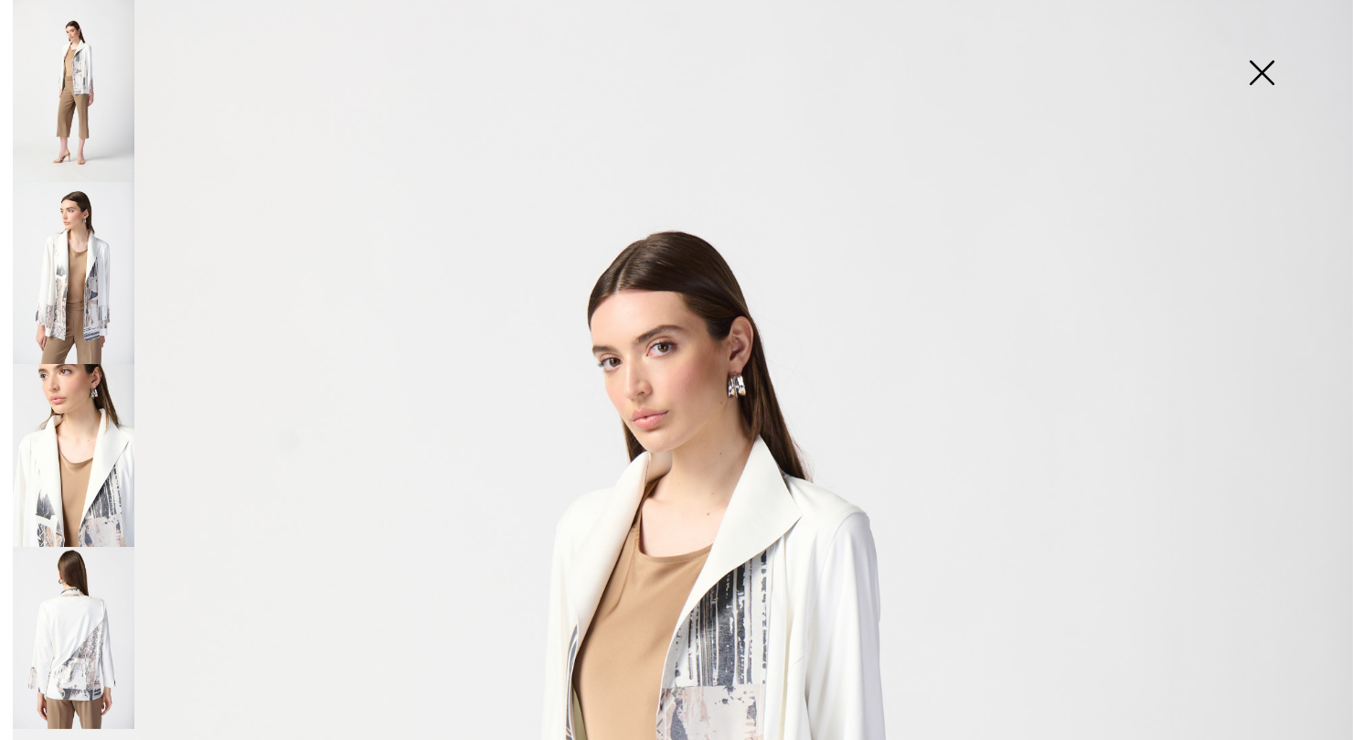
click at [90, 67] on img at bounding box center [74, 91] width 122 height 182
click at [102, 278] on img at bounding box center [74, 273] width 122 height 182
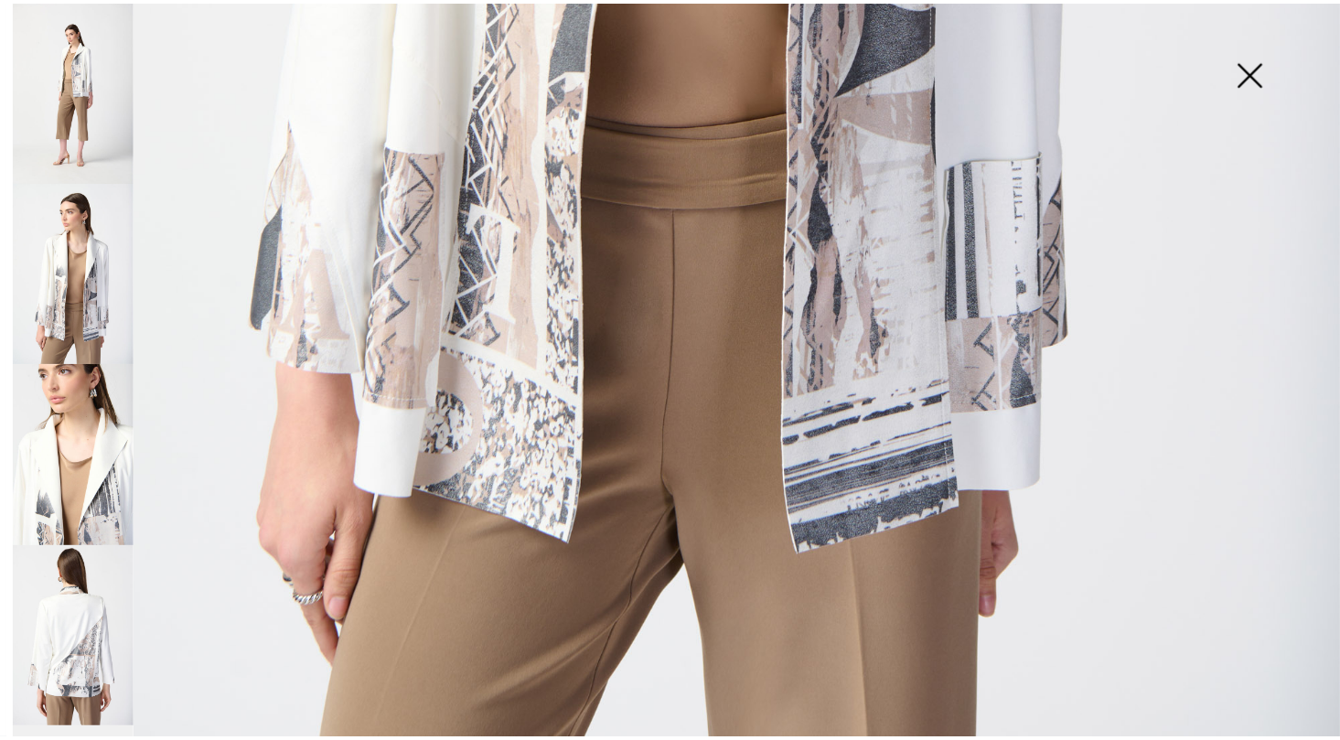
scroll to position [1266, 0]
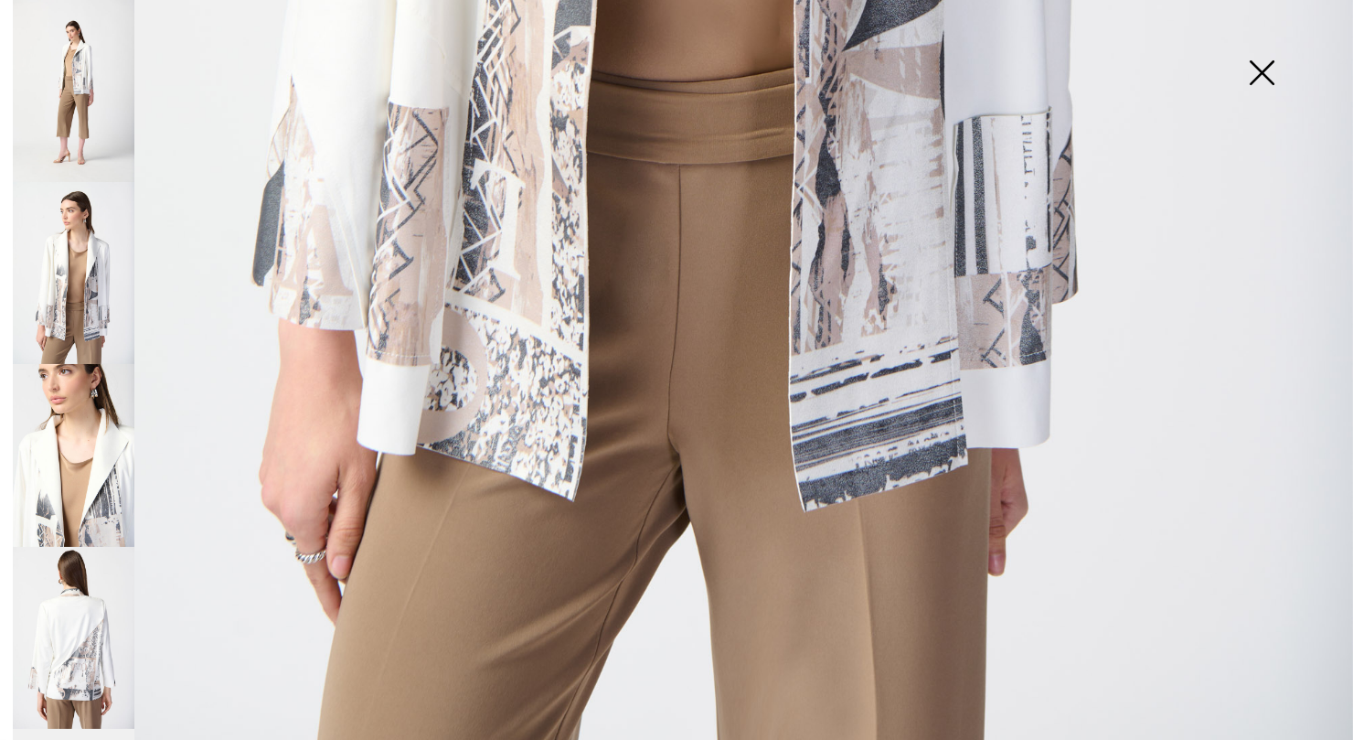
click at [1257, 69] on img at bounding box center [1261, 74] width 91 height 94
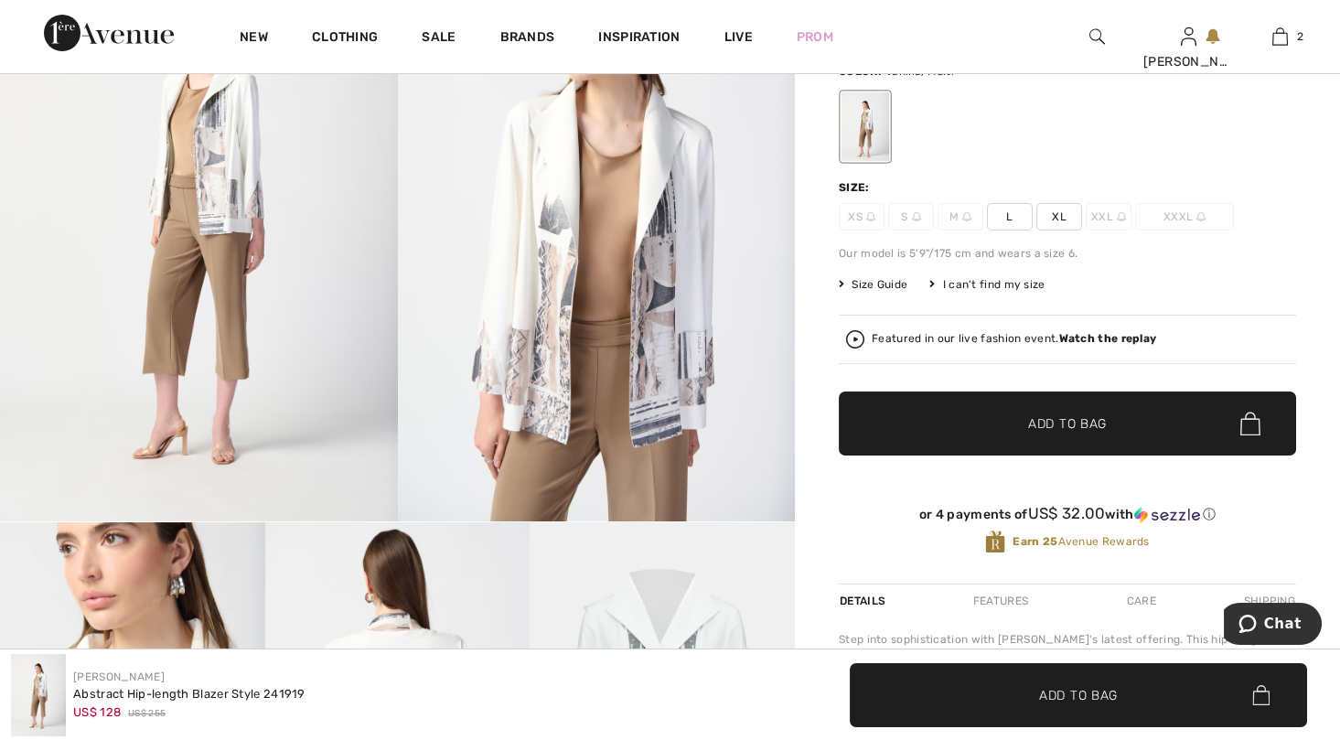
scroll to position [0, 0]
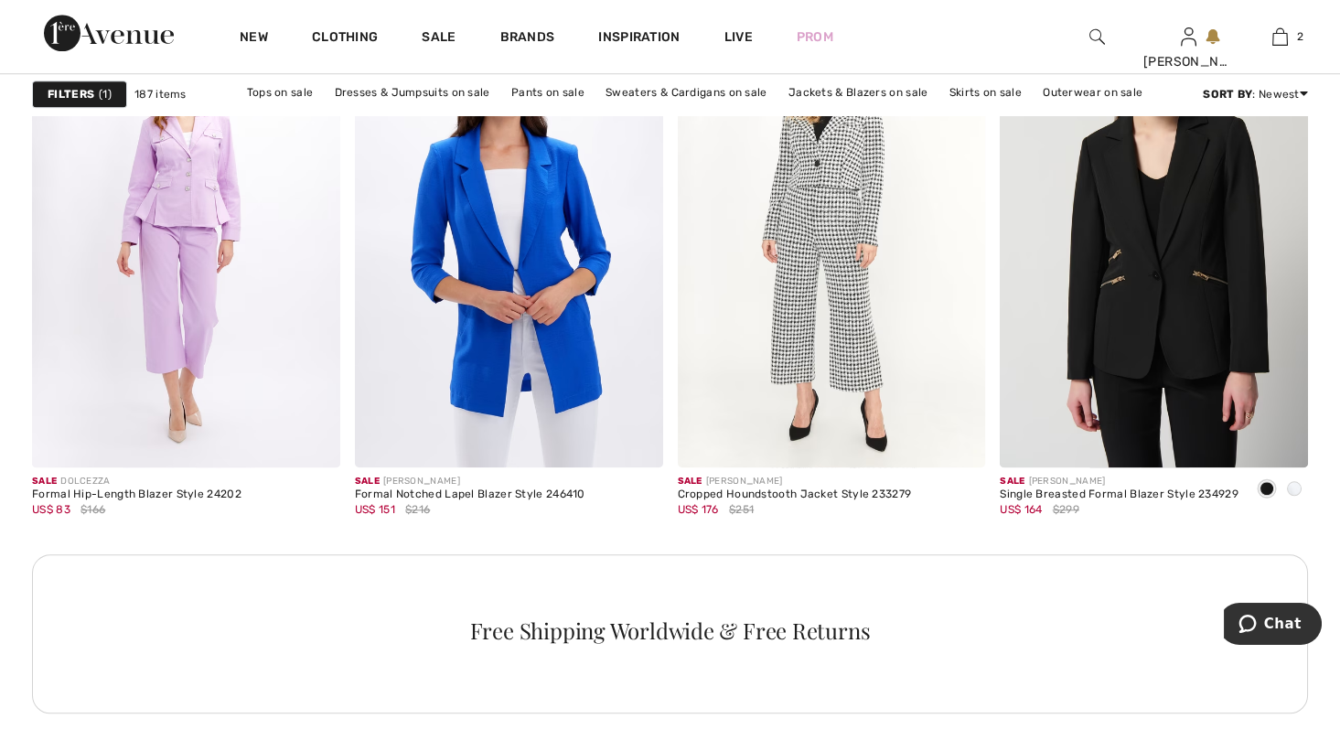
scroll to position [3932, 0]
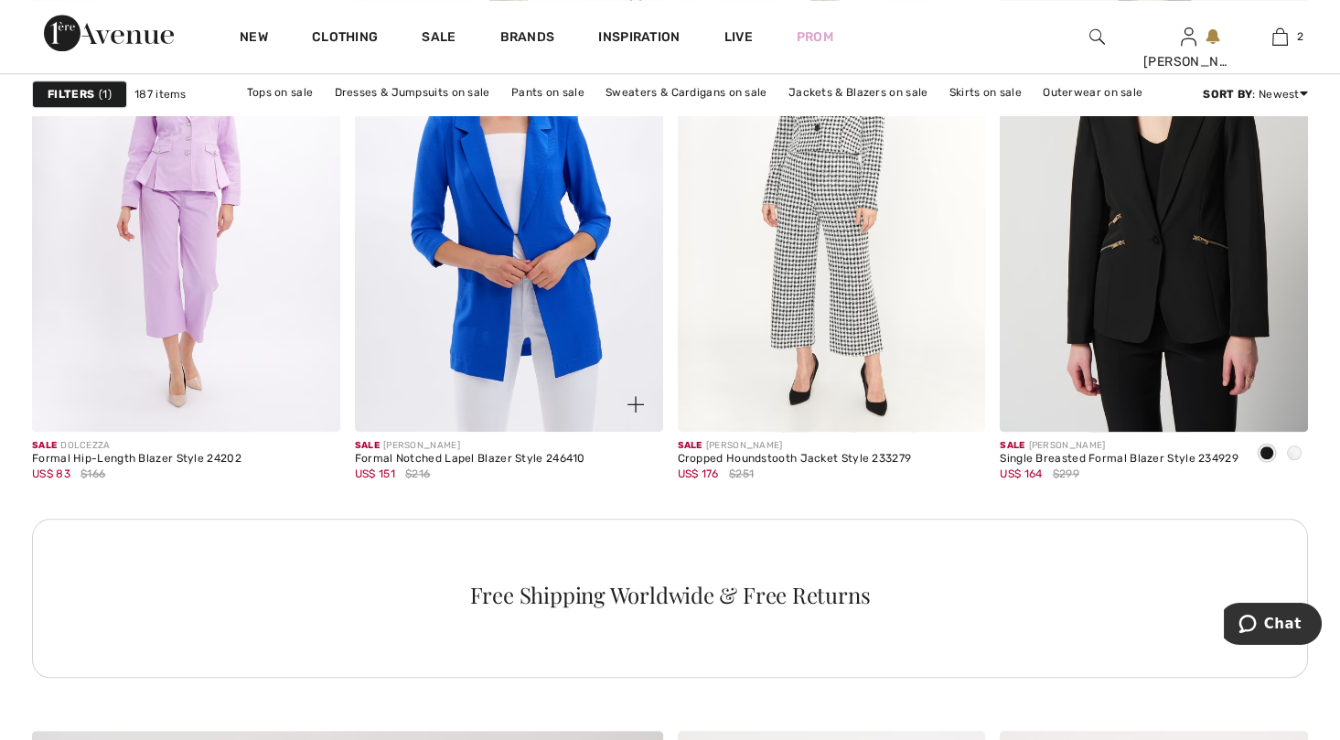
click at [490, 292] on img at bounding box center [509, 201] width 308 height 462
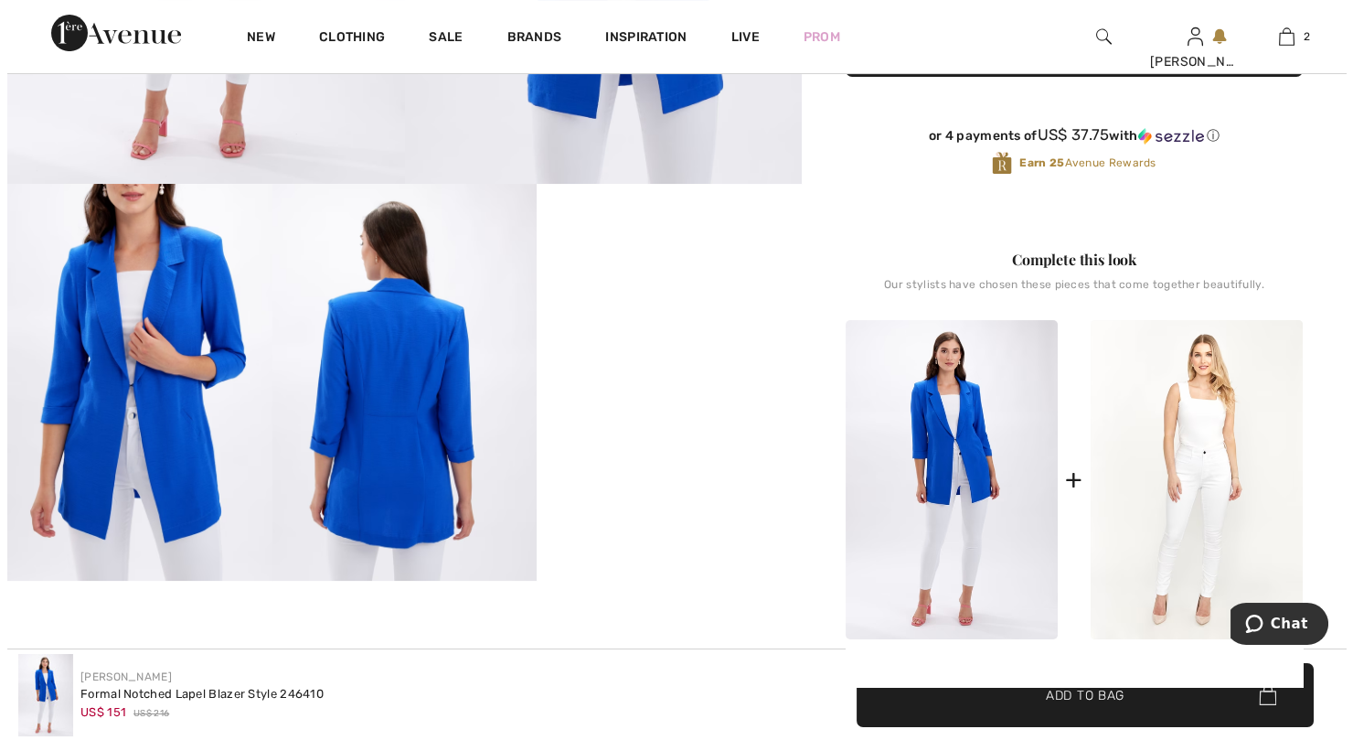
scroll to position [549, 0]
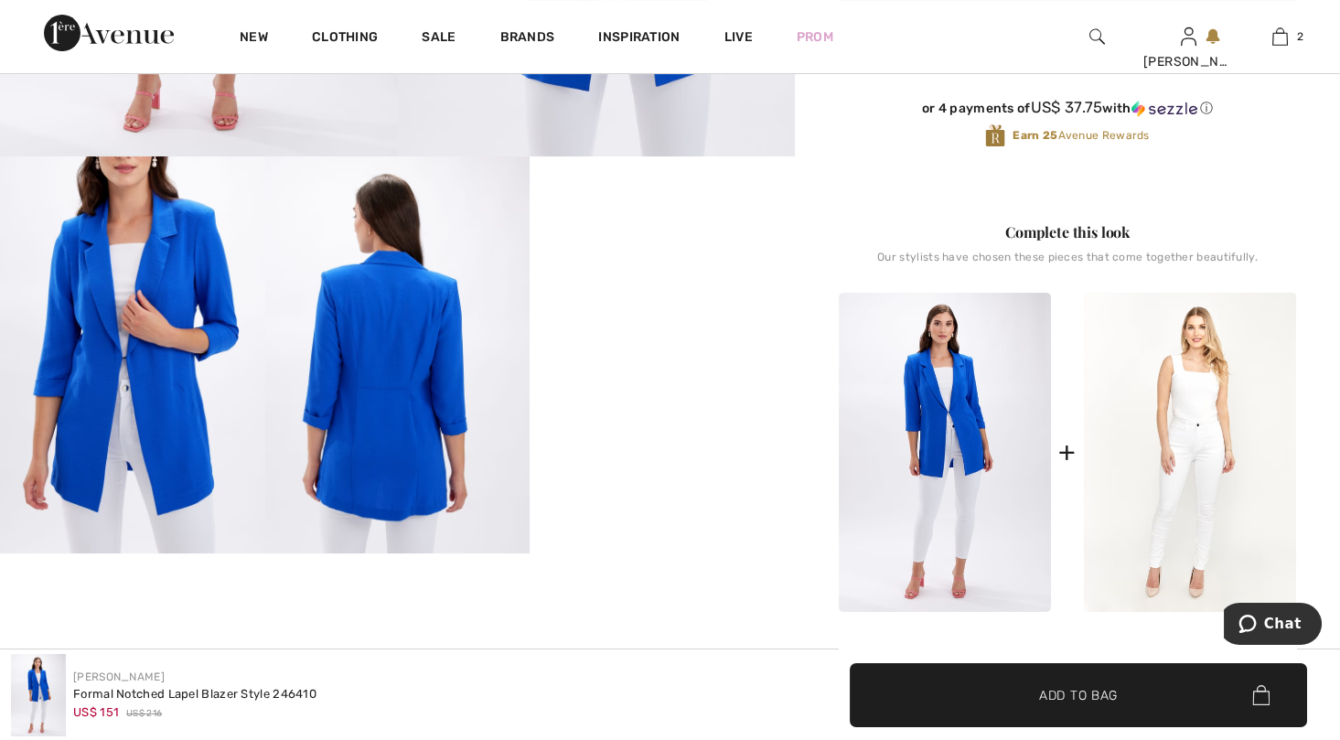
click at [369, 390] on img at bounding box center [397, 354] width 265 height 397
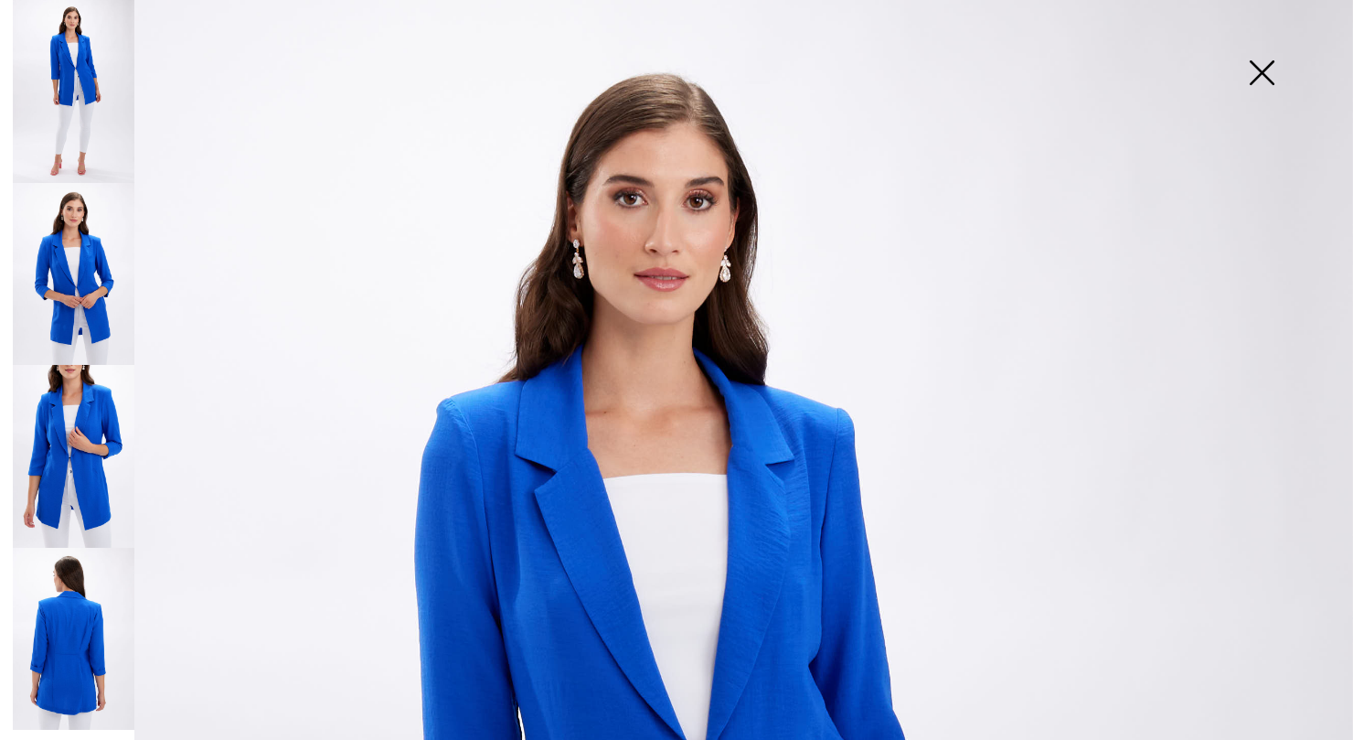
click at [59, 649] on img at bounding box center [74, 639] width 122 height 183
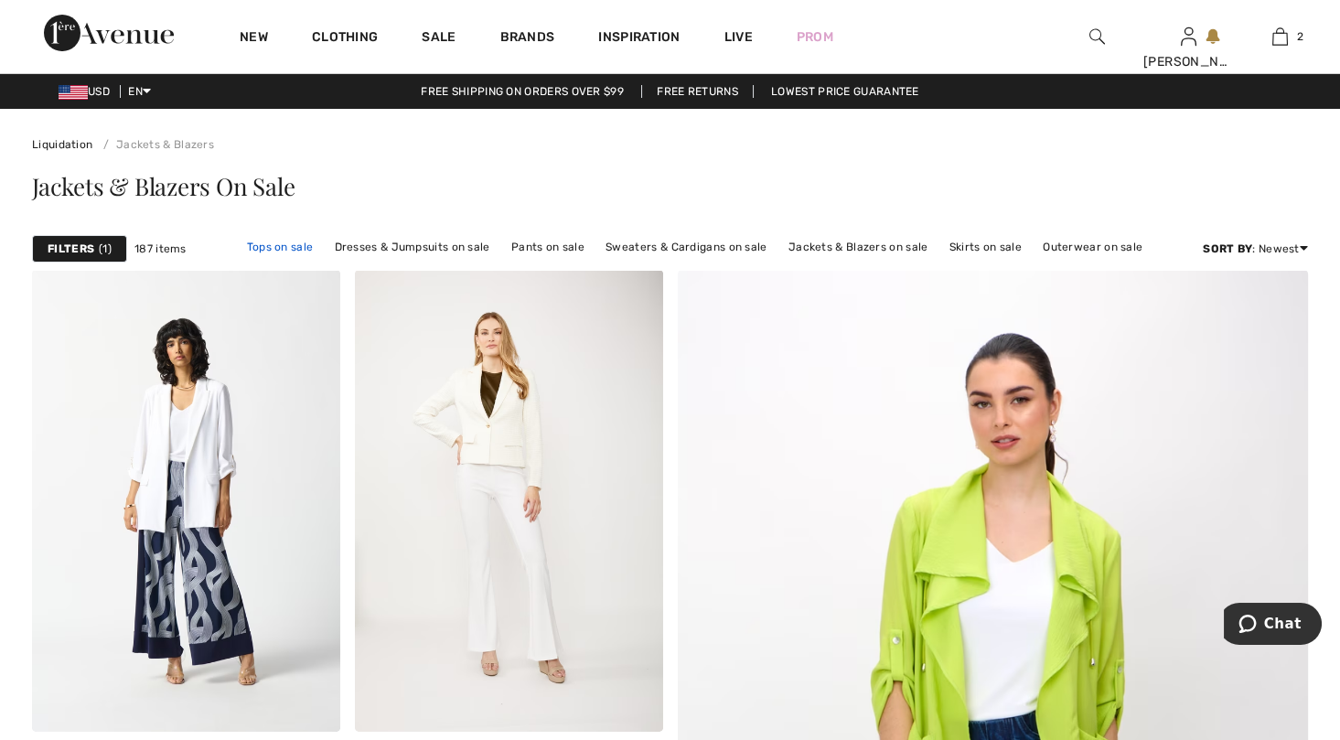
click at [277, 245] on link "Tops on sale" at bounding box center [280, 247] width 85 height 24
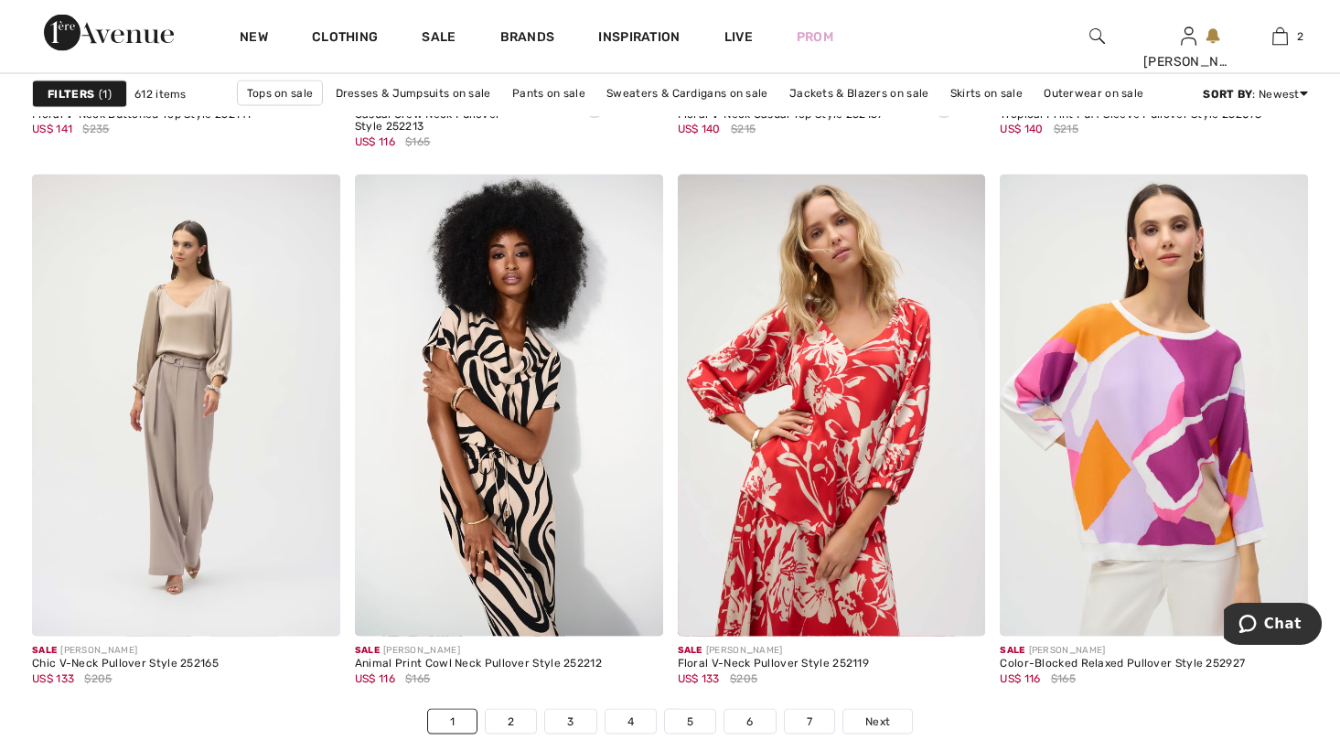
scroll to position [8138, 0]
